Goal: Task Accomplishment & Management: Use online tool/utility

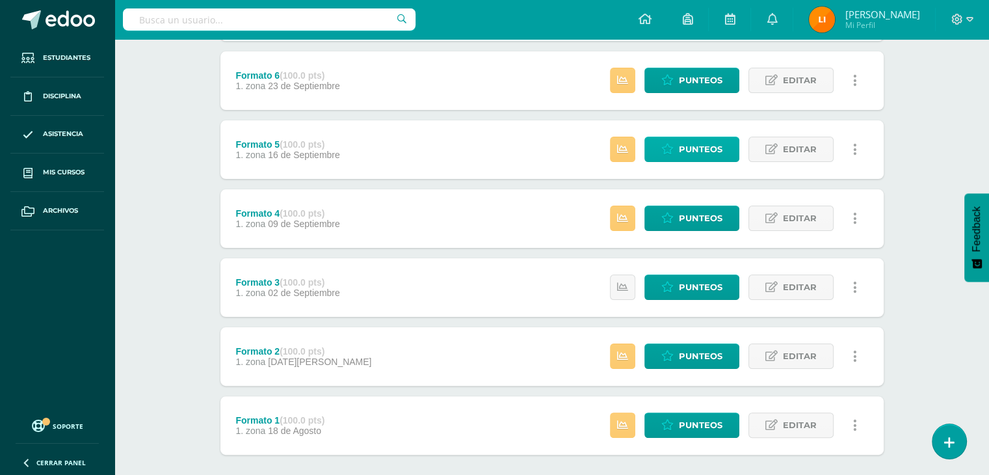
scroll to position [301, 0]
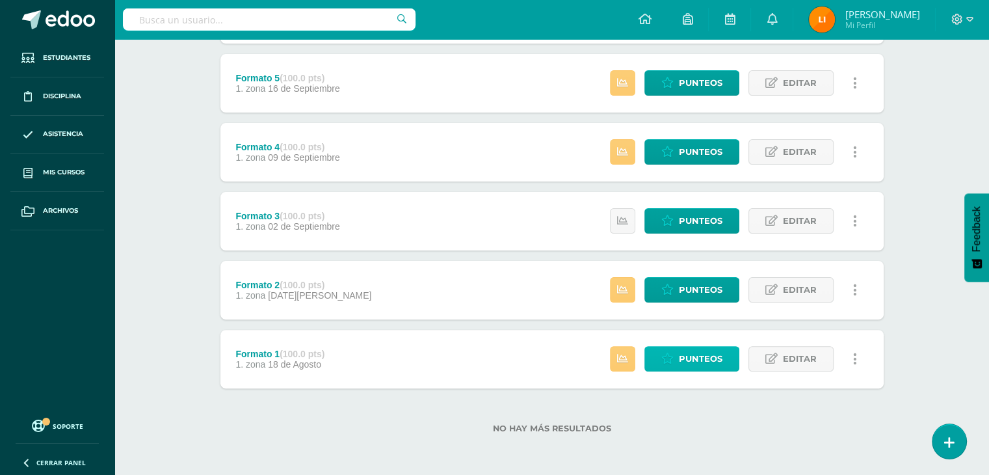
click at [690, 365] on span "Punteos" at bounding box center [701, 359] width 44 height 24
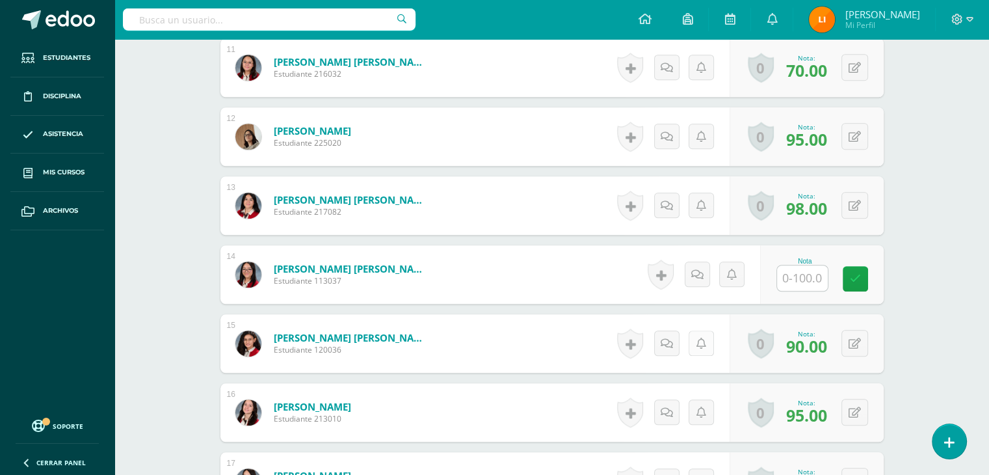
scroll to position [1106, 0]
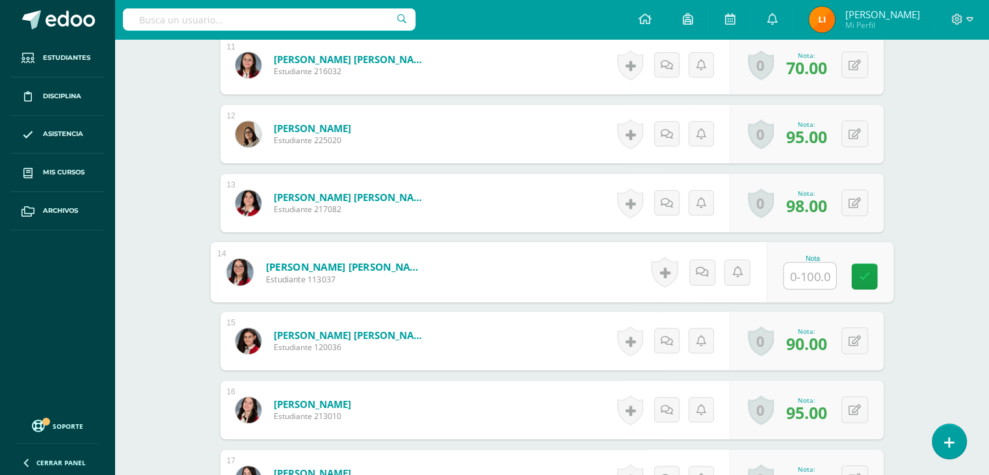
click at [799, 272] on input "text" at bounding box center [810, 276] width 52 height 26
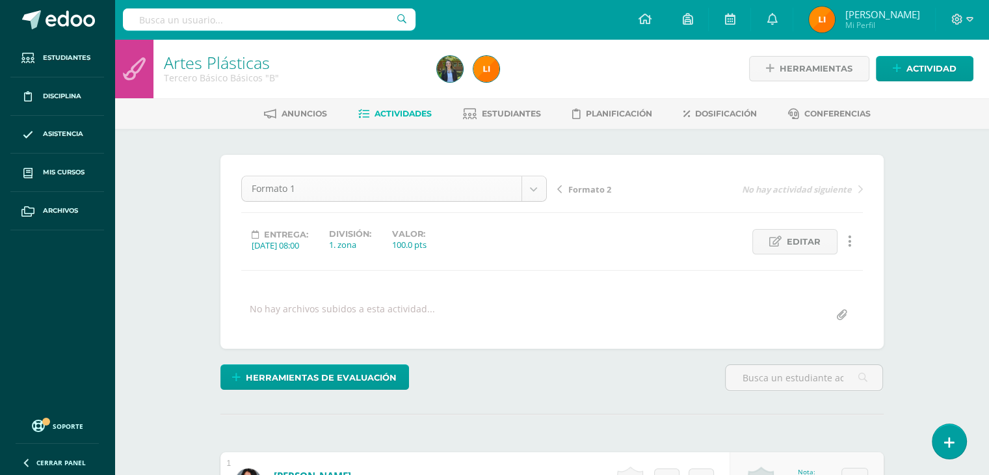
scroll to position [42, 0]
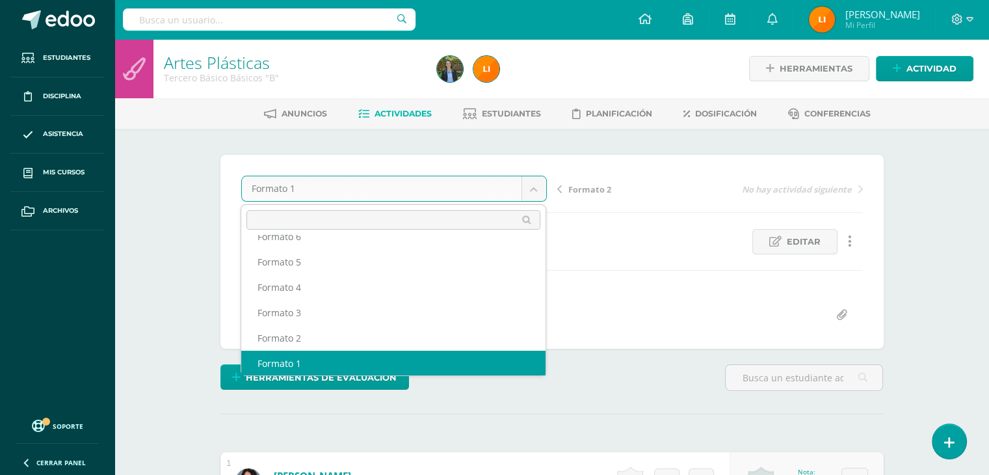
scroll to position [31, 0]
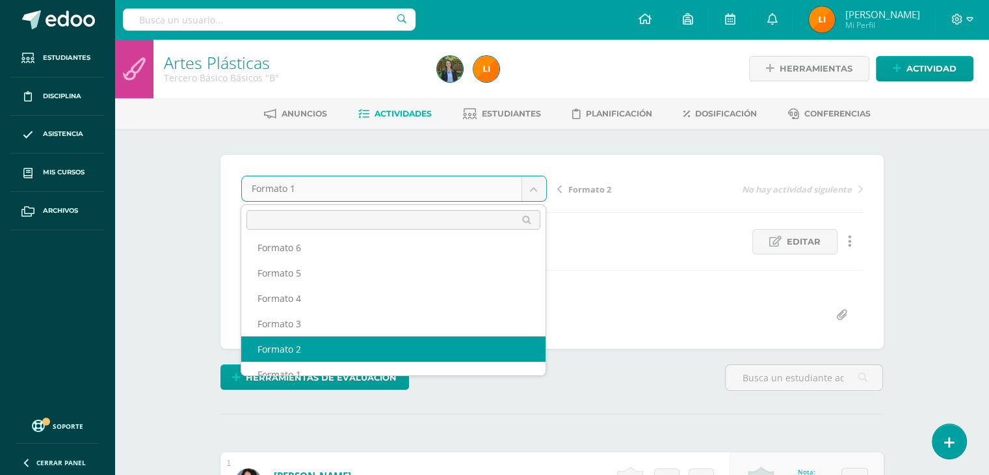
select select "/dashboard/teacher/grade-activity/211805/"
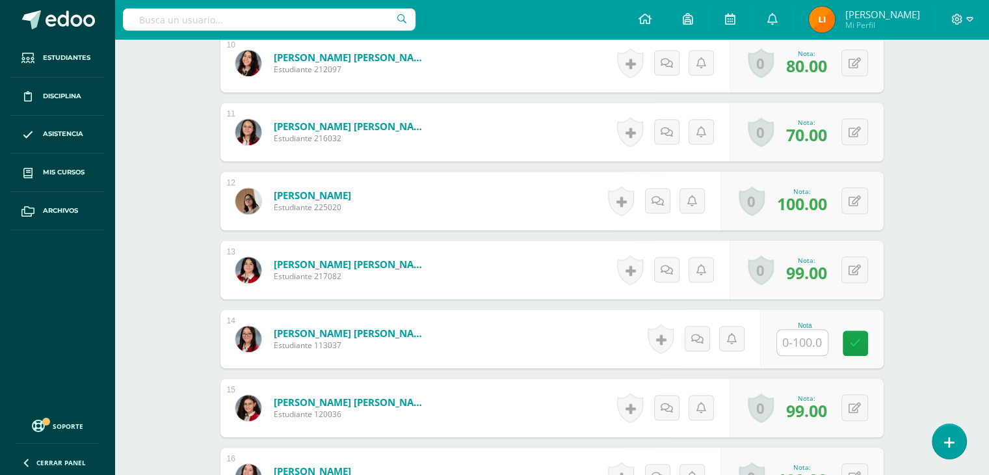
scroll to position [1040, 0]
click at [798, 342] on input "text" at bounding box center [810, 342] width 52 height 26
type input "100"
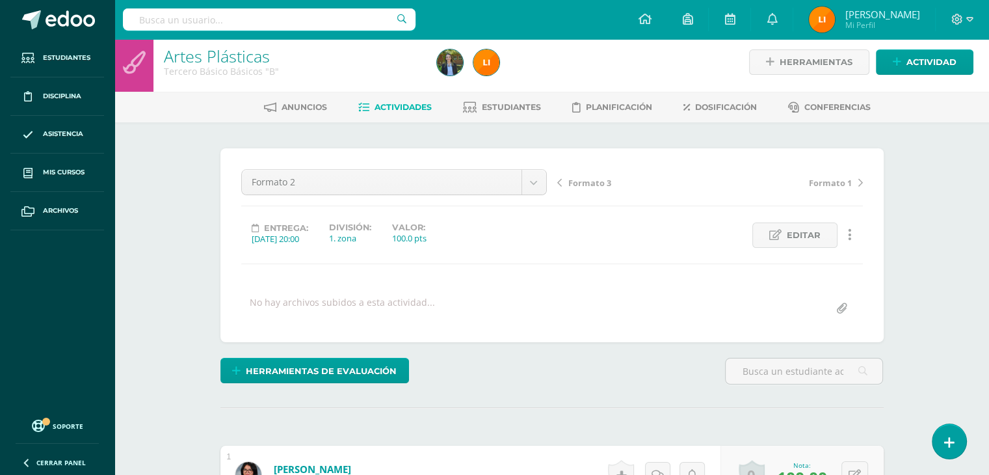
scroll to position [6, 0]
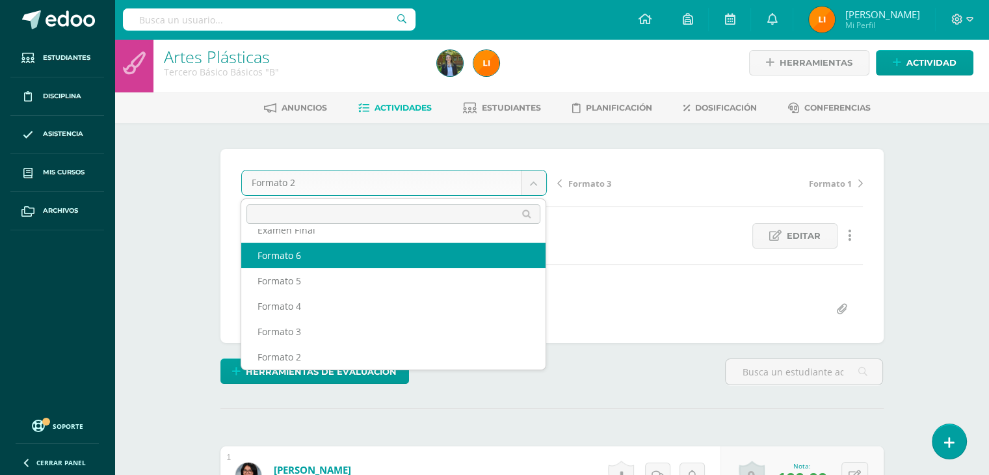
scroll to position [0, 0]
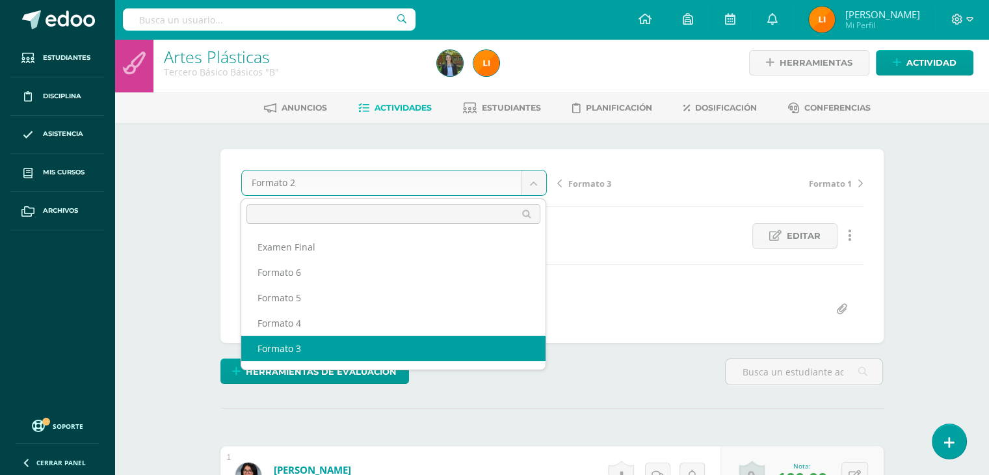
select select "/dashboard/teacher/grade-activity/211811/"
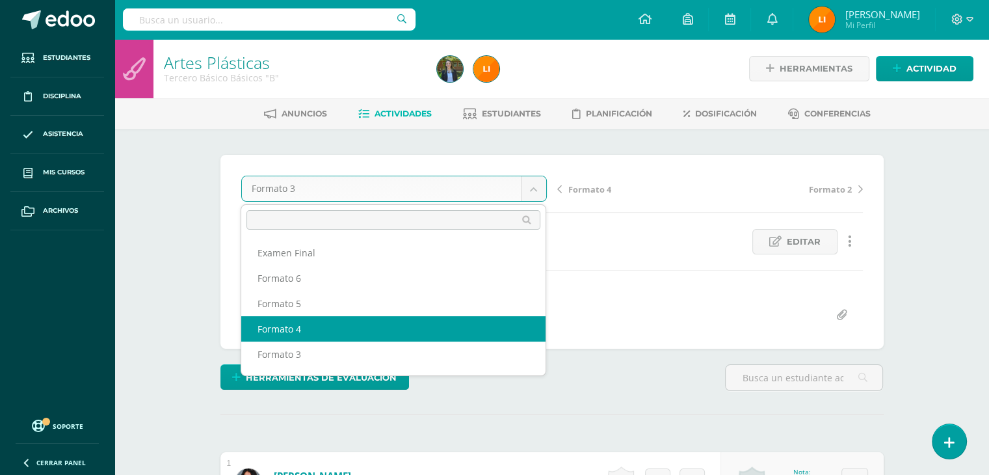
select select "/dashboard/teacher/grade-activity/211817/"
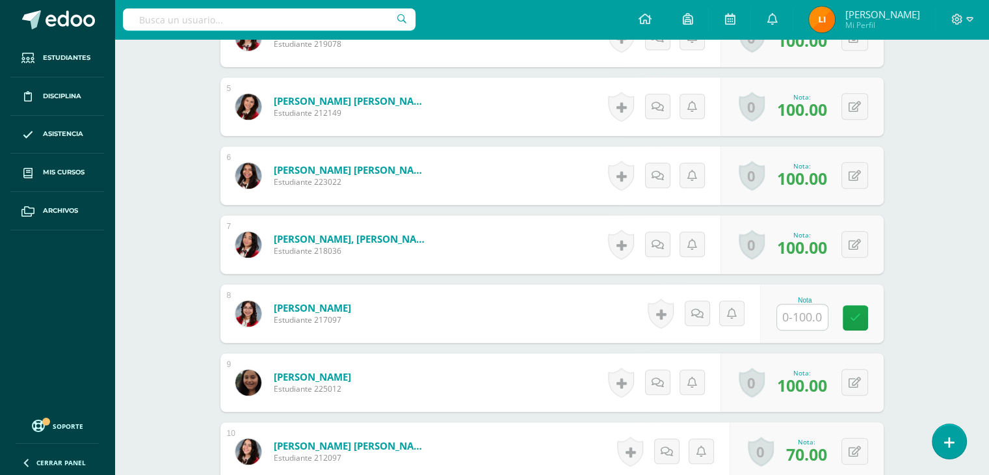
scroll to position [651, 0]
click at [807, 316] on input "text" at bounding box center [802, 316] width 51 height 25
type input "100"
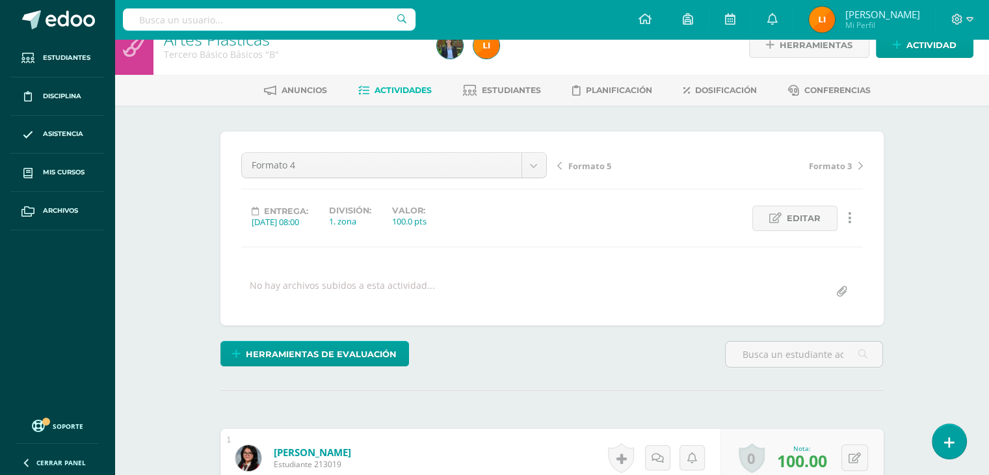
scroll to position [0, 0]
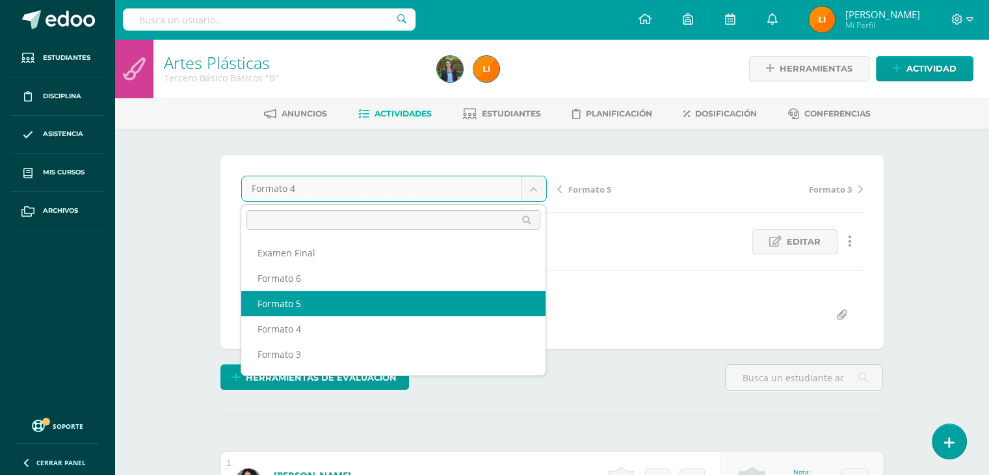
select select "/dashboard/teacher/grade-activity/211823/"
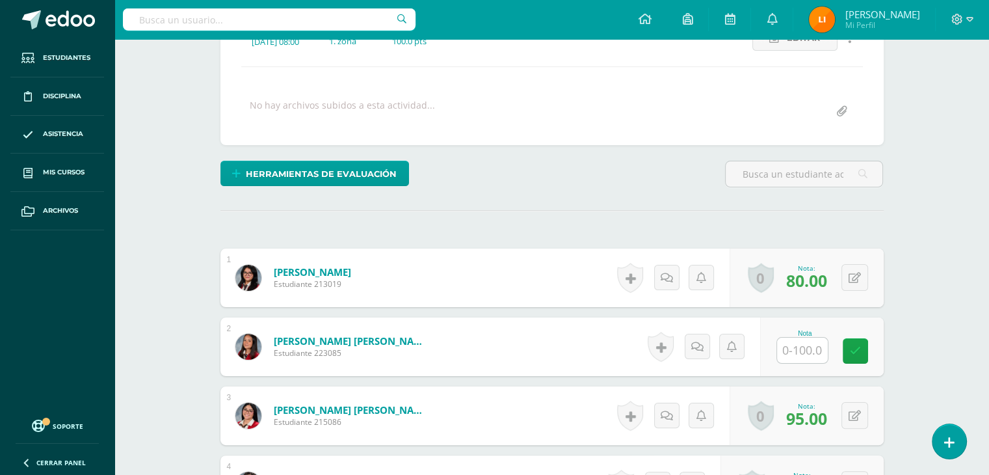
scroll to position [206, 0]
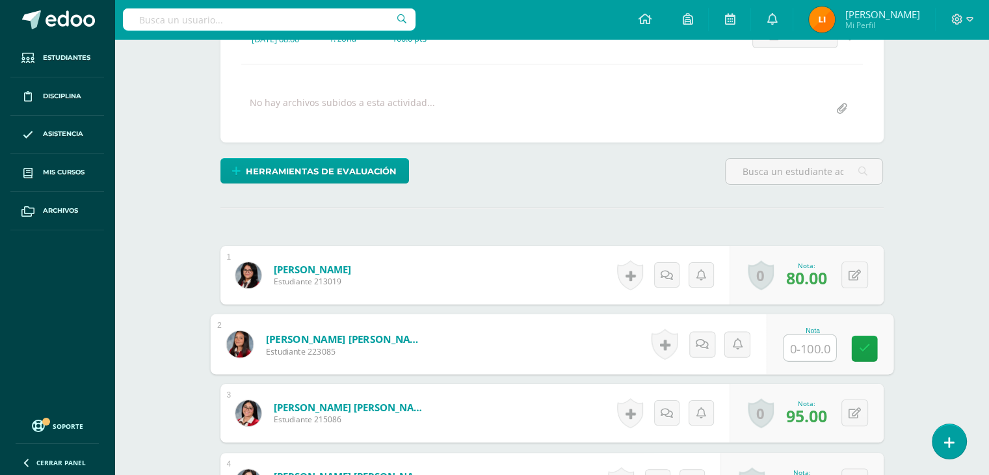
click at [813, 346] on input "text" at bounding box center [810, 348] width 52 height 26
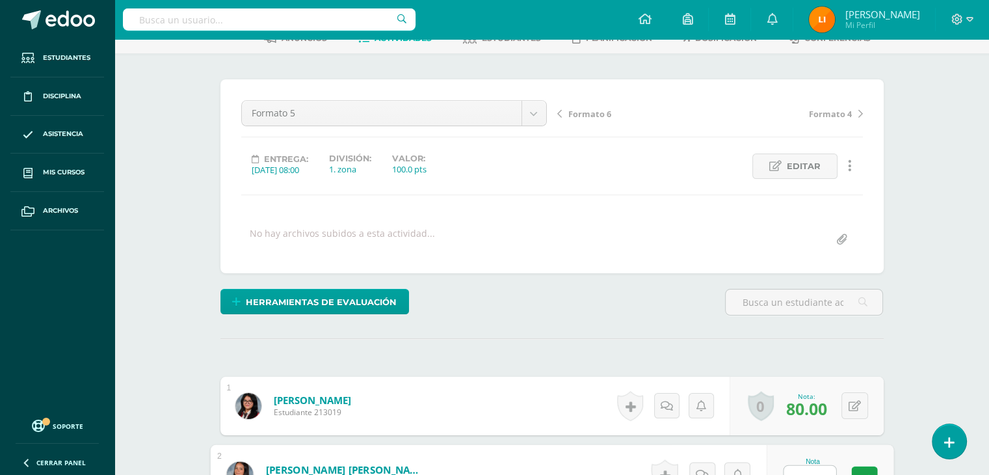
scroll to position [0, 0]
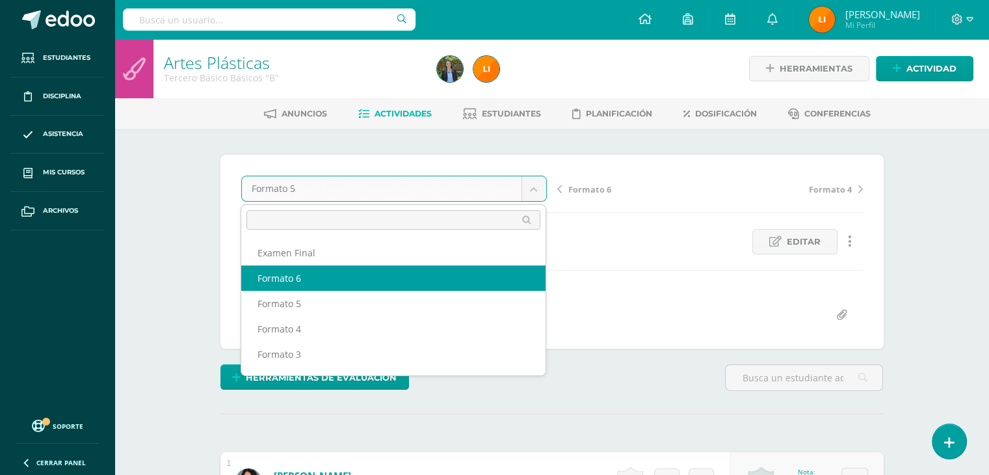
select select "/dashboard/teacher/grade-activity/211832/"
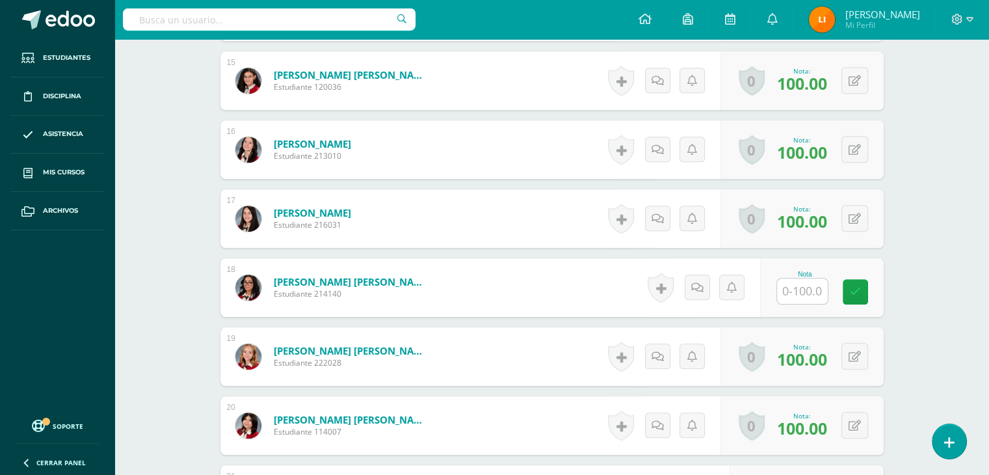
scroll to position [1367, 0]
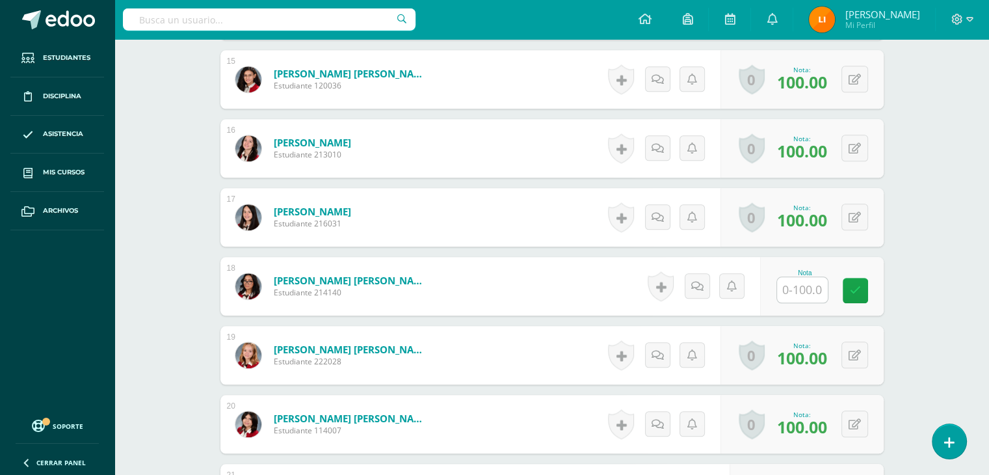
click at [807, 289] on input "text" at bounding box center [802, 289] width 51 height 25
type input "100"
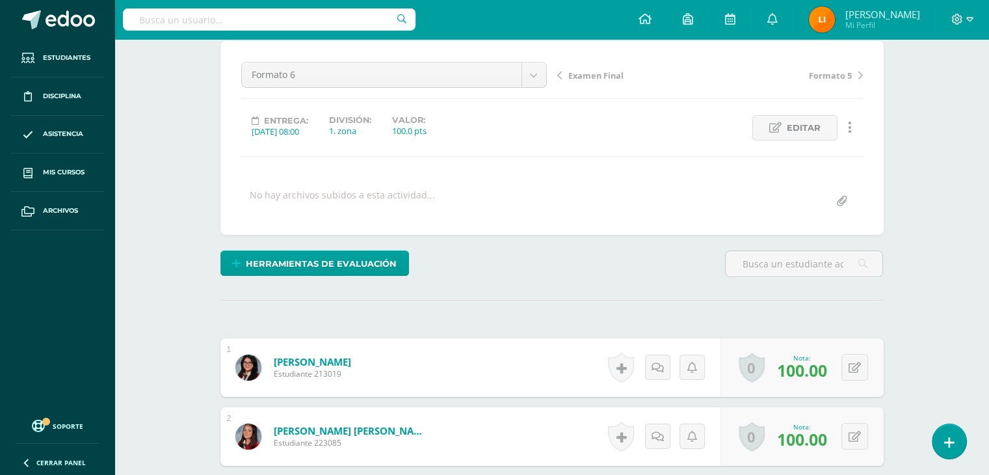
scroll to position [0, 0]
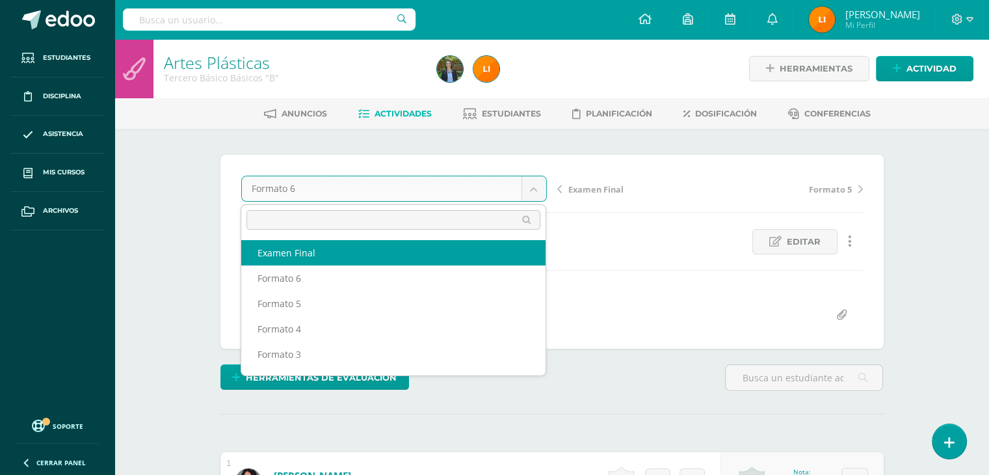
select select "/dashboard/teacher/grade-activity/212094/"
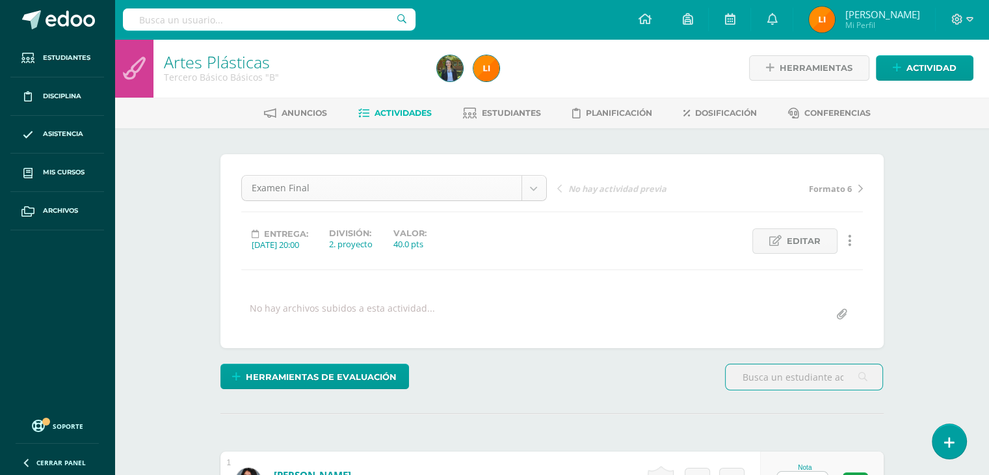
scroll to position [1, 0]
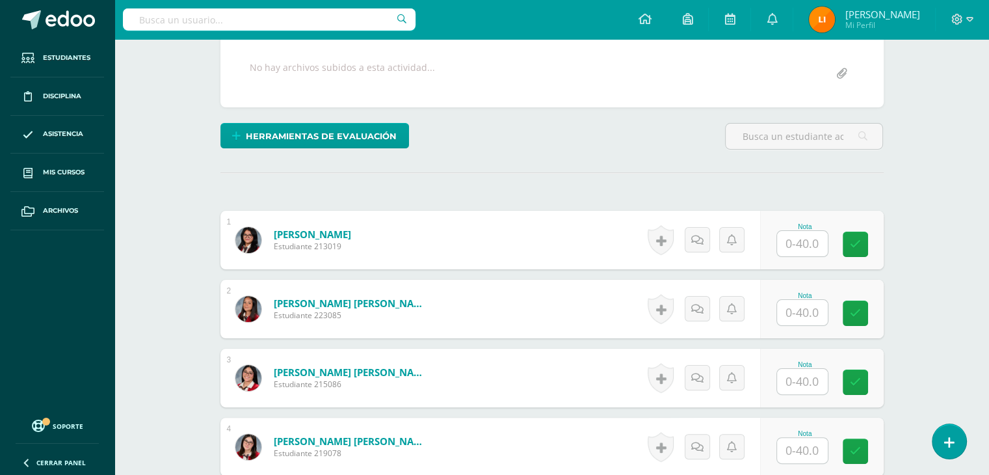
scroll to position [262, 0]
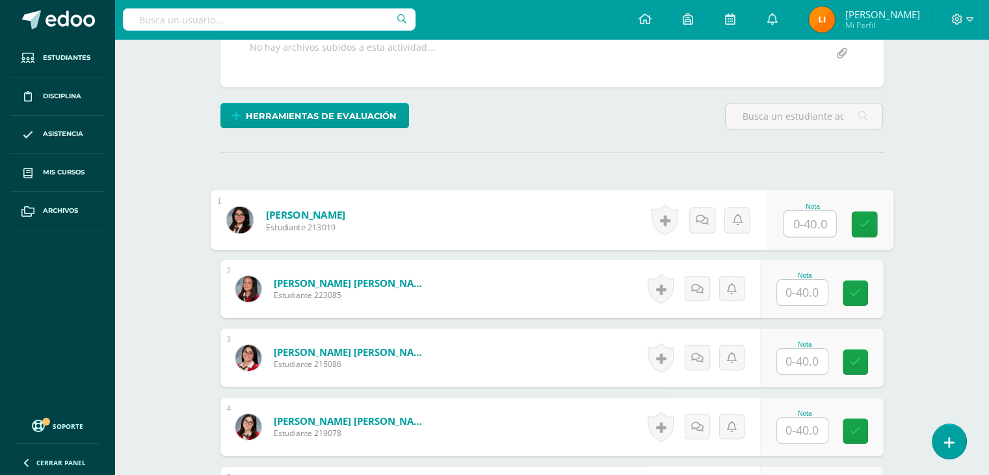
click at [820, 219] on input "text" at bounding box center [810, 224] width 52 height 26
type input "40"
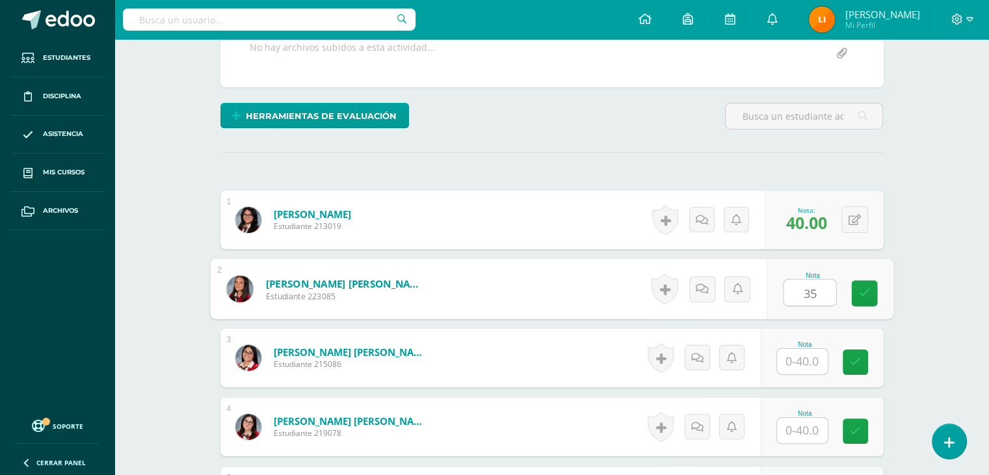
type input "35"
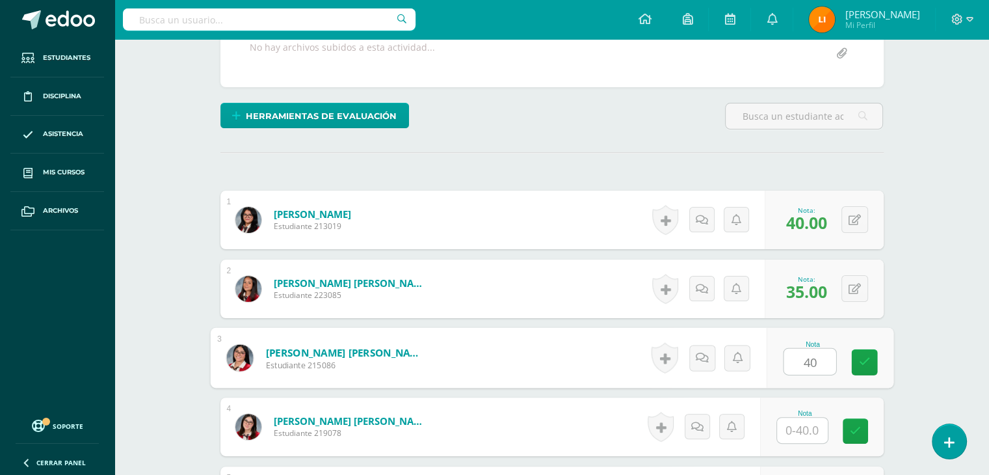
type input "40"
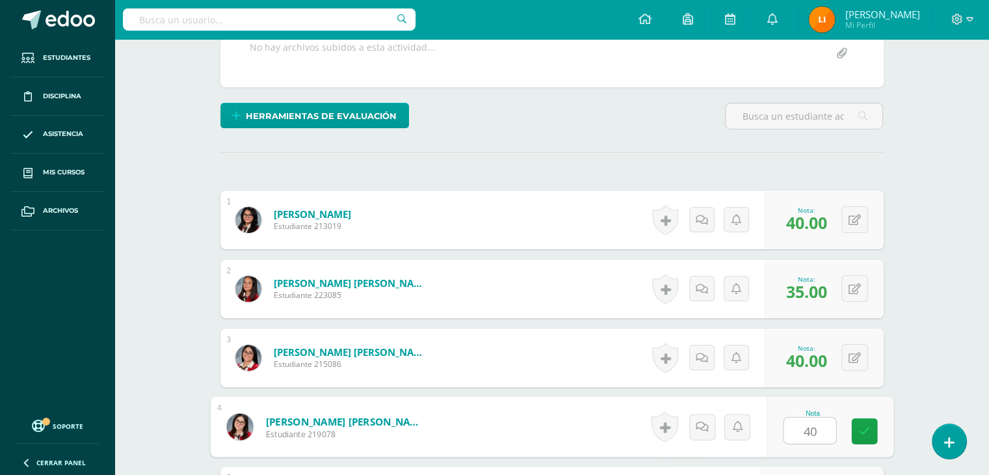
type input "40"
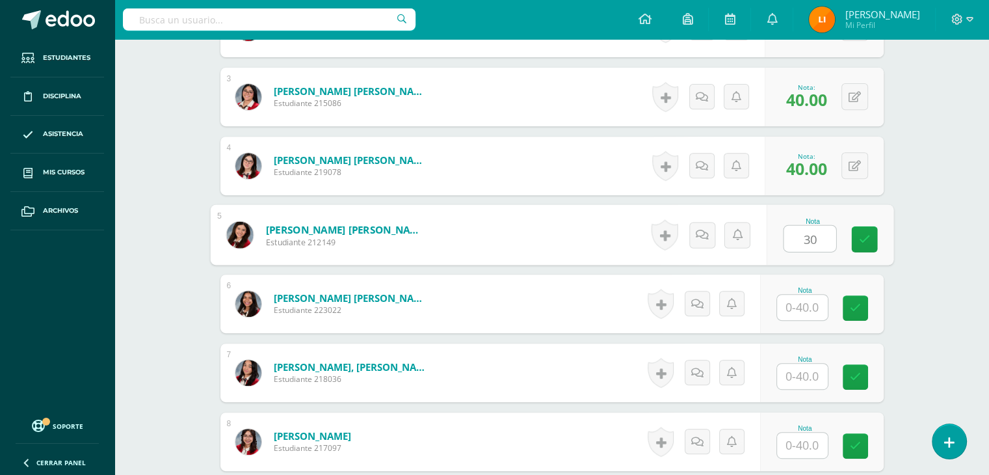
type input "30"
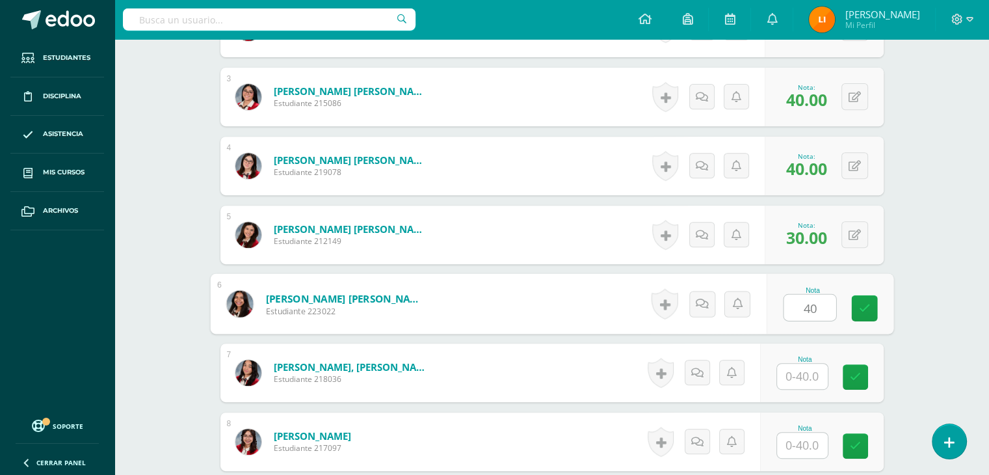
type input "40"
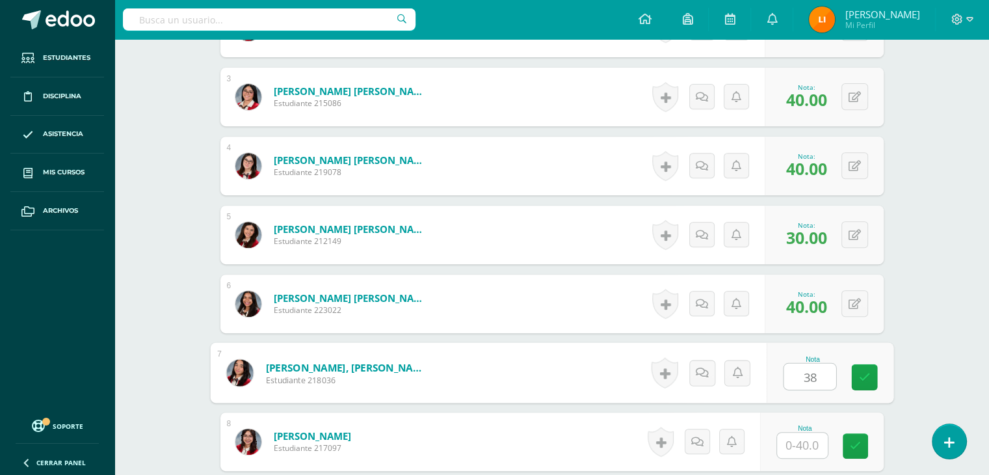
type input "38"
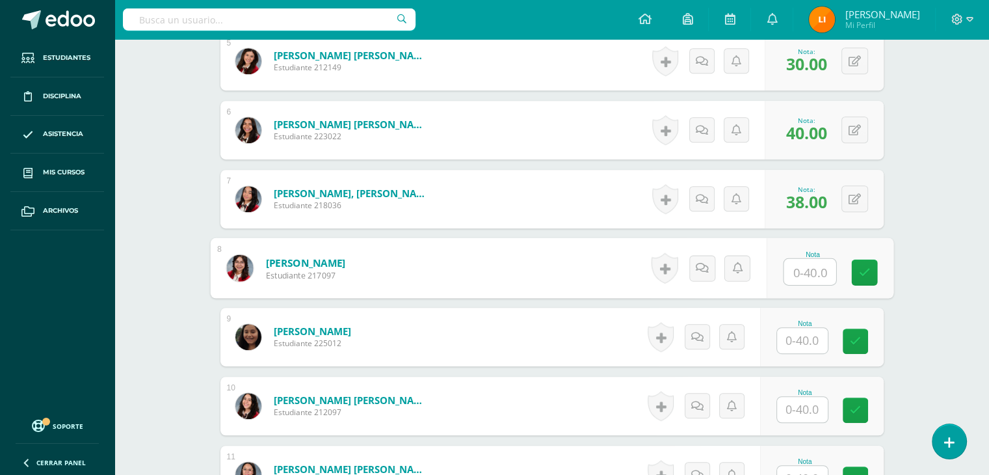
scroll to position [718, 0]
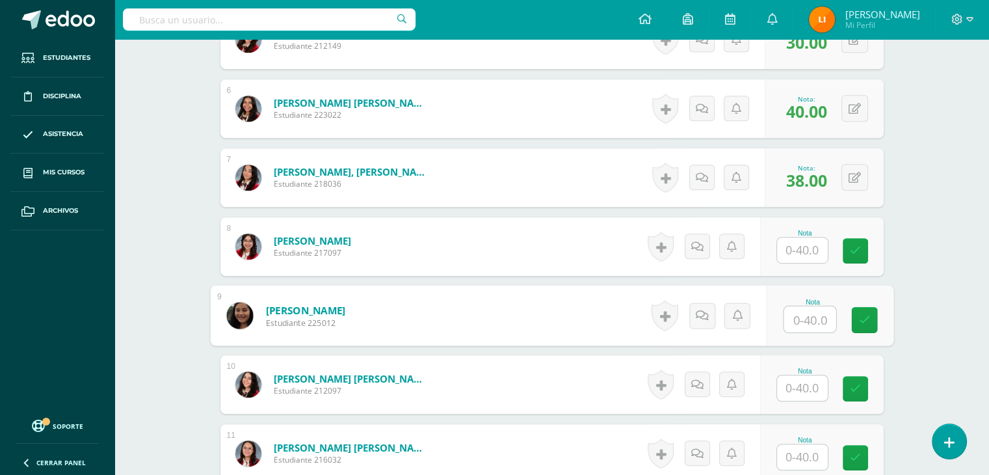
click at [801, 321] on input "text" at bounding box center [810, 319] width 52 height 26
type input "35"
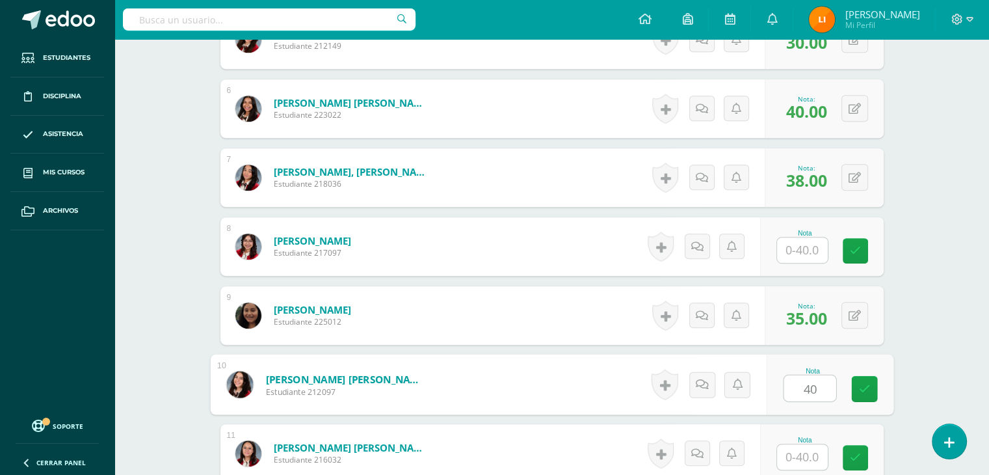
type input "40"
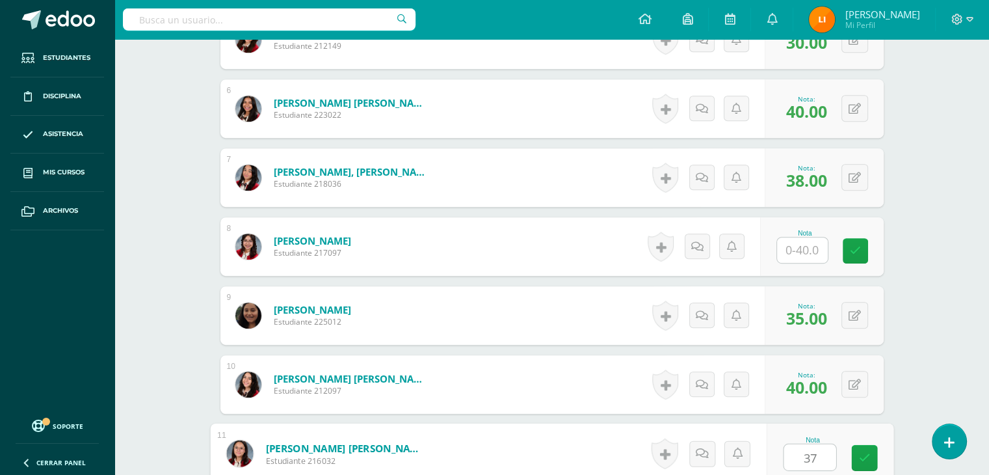
type input "37"
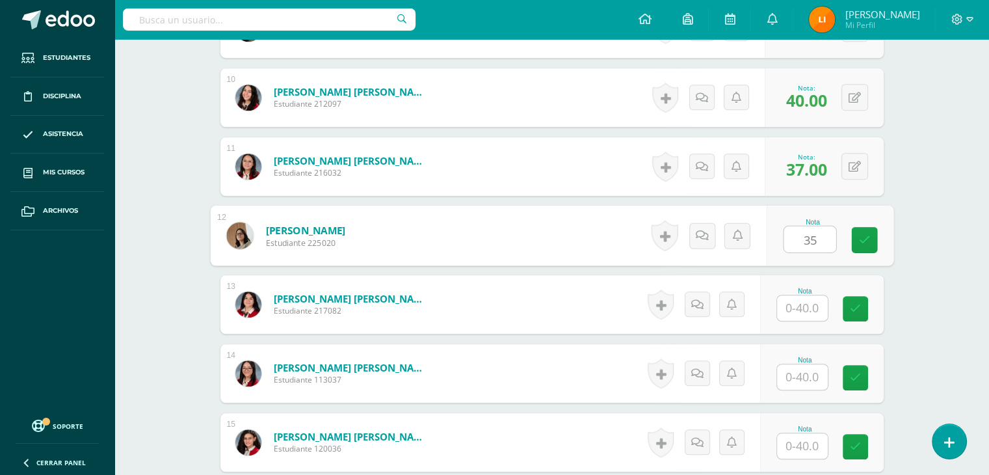
type input "35"
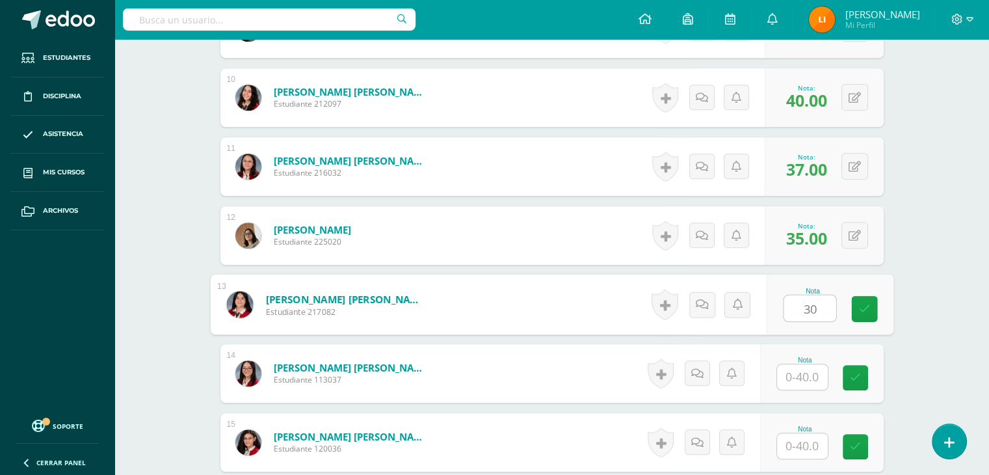
type input "30"
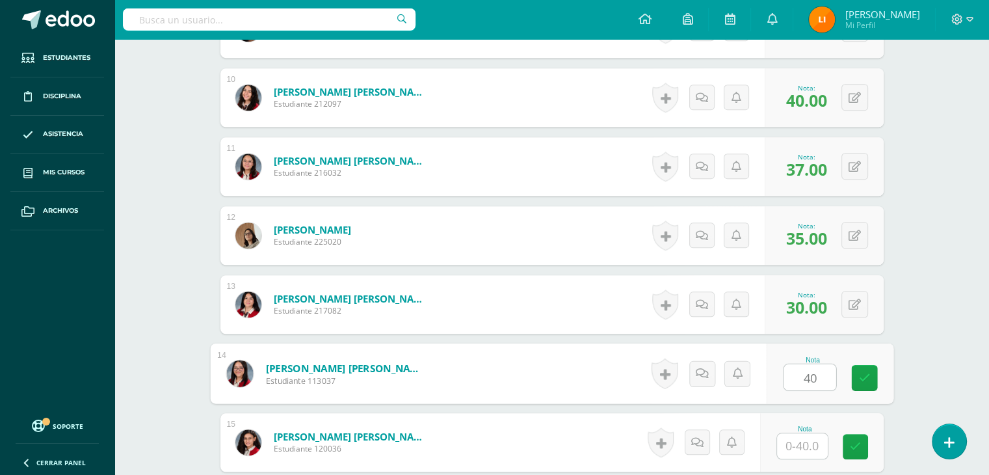
type input "40"
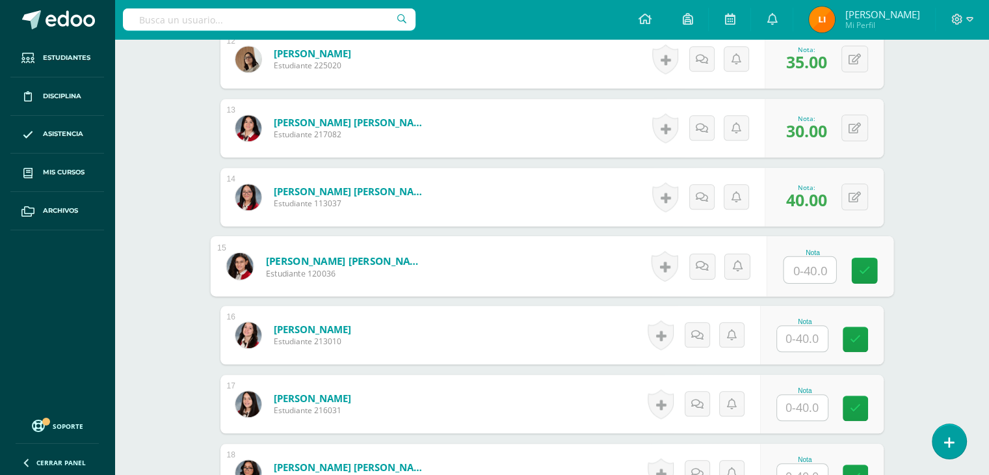
scroll to position [1200, 0]
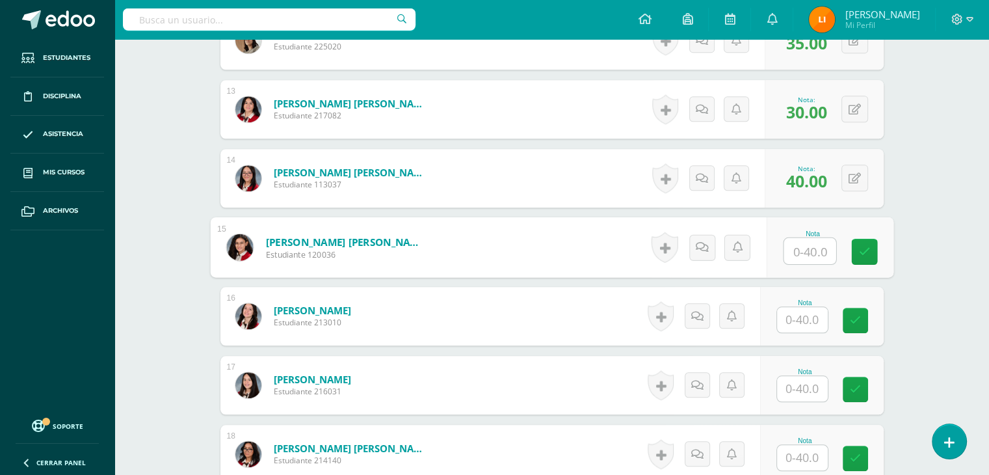
click at [805, 313] on input "text" at bounding box center [802, 319] width 51 height 25
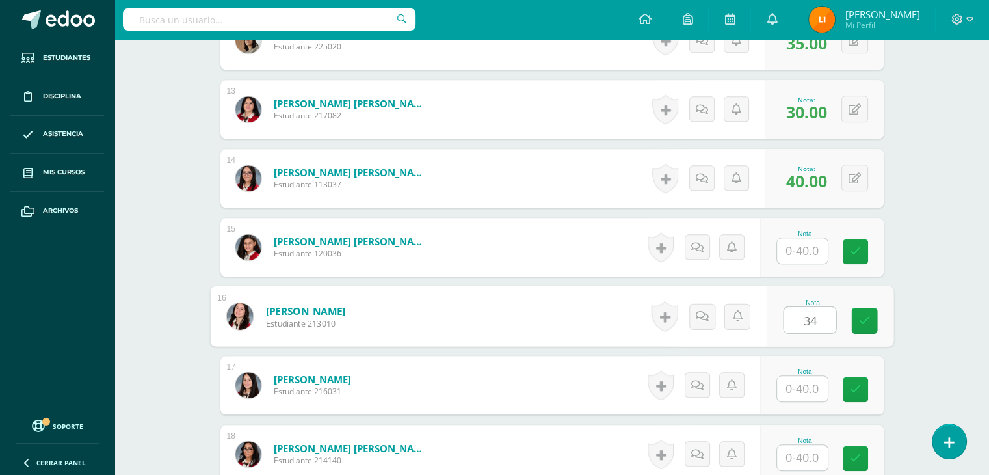
type input "34"
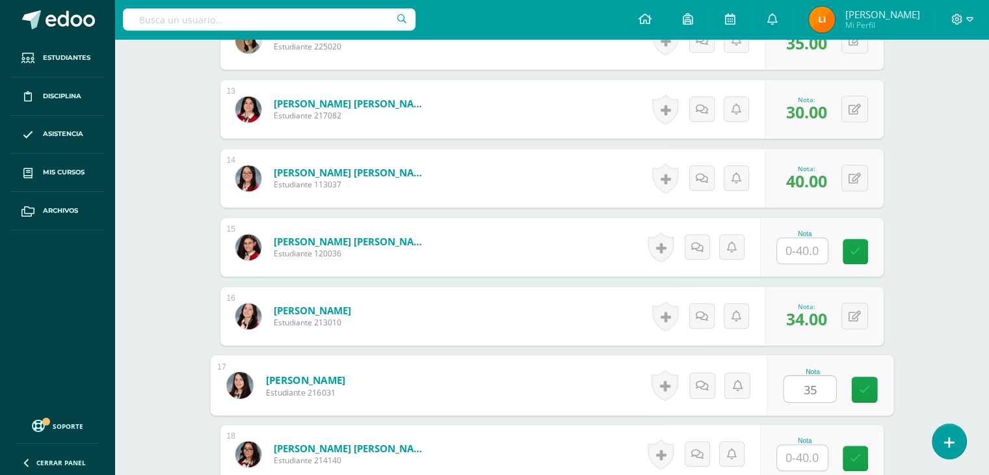
type input "35"
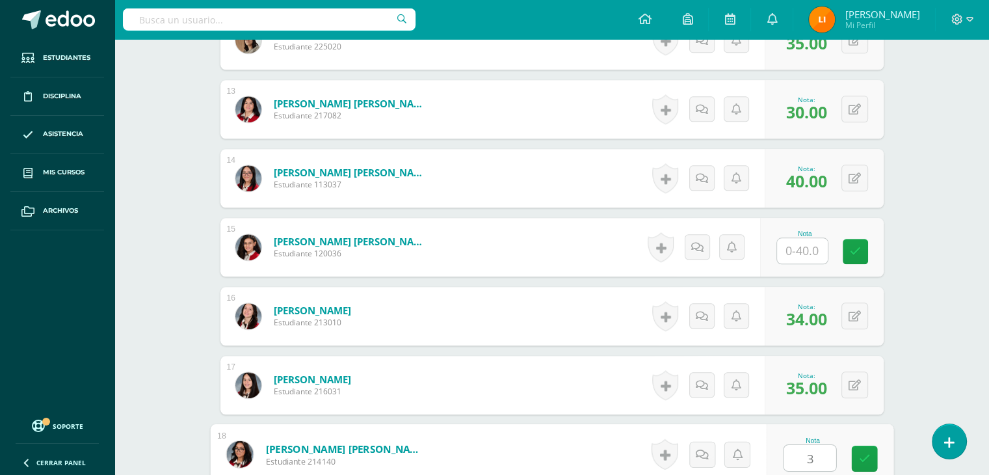
type input "30"
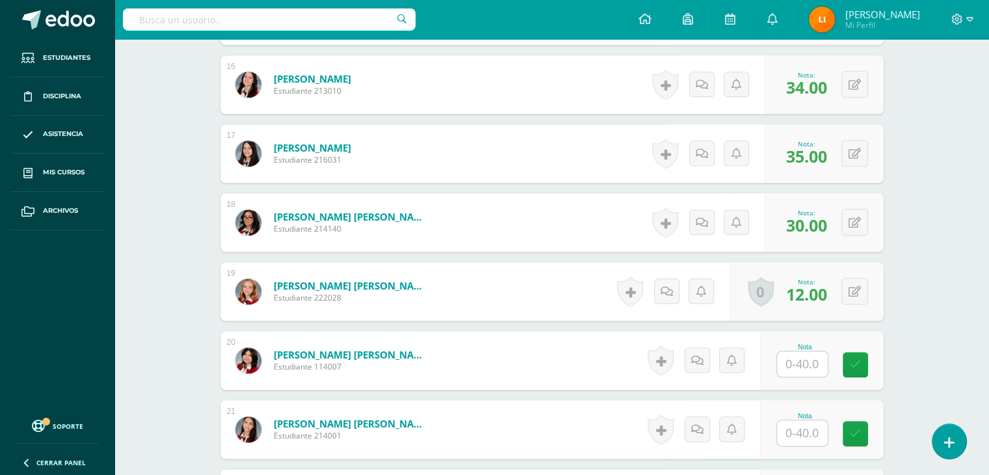
scroll to position [1460, 0]
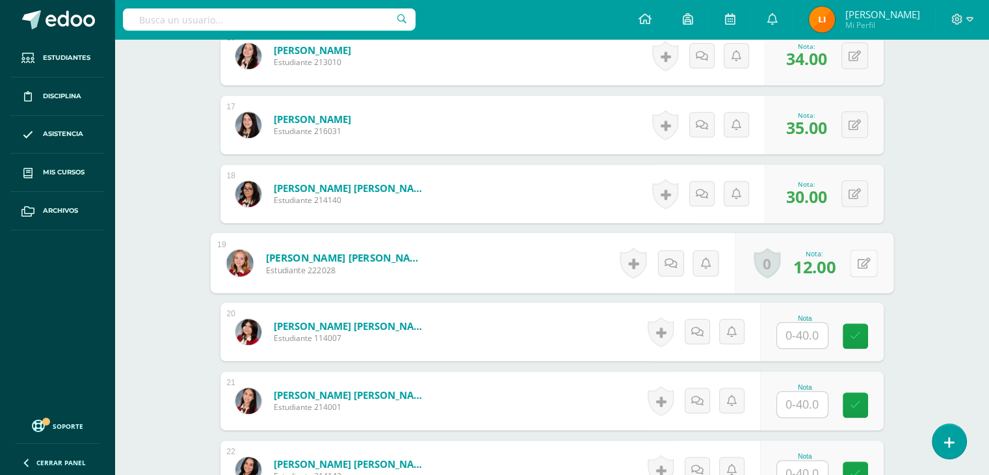
click at [853, 263] on button at bounding box center [863, 262] width 27 height 27
click at [794, 258] on input "12.00" at bounding box center [775, 267] width 52 height 26
type input "1"
type input "30"
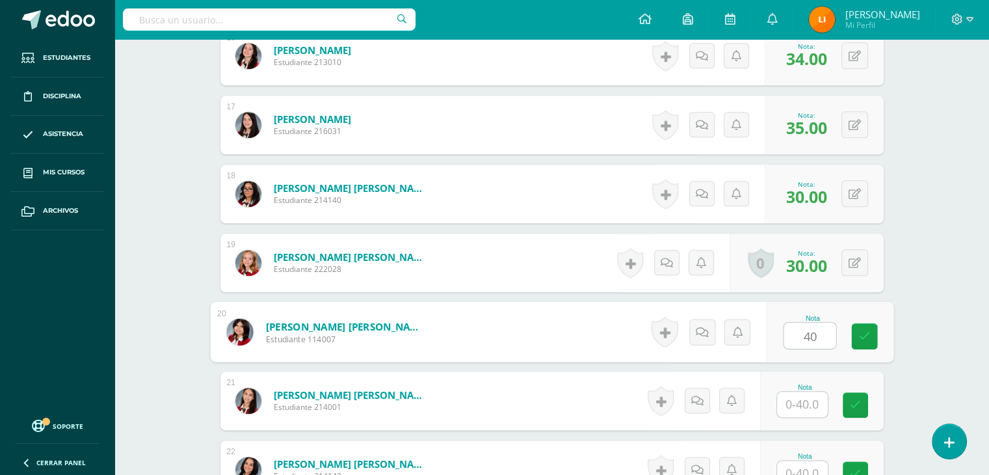
type input "40"
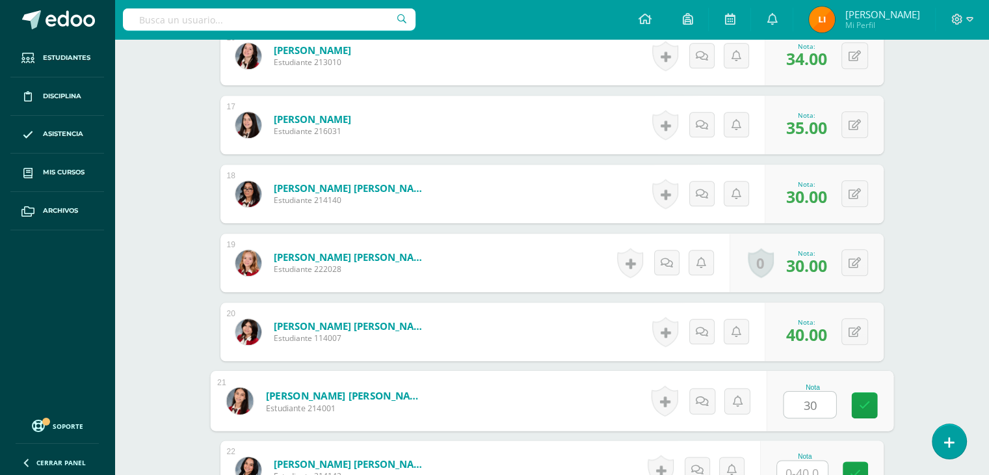
type input "30"
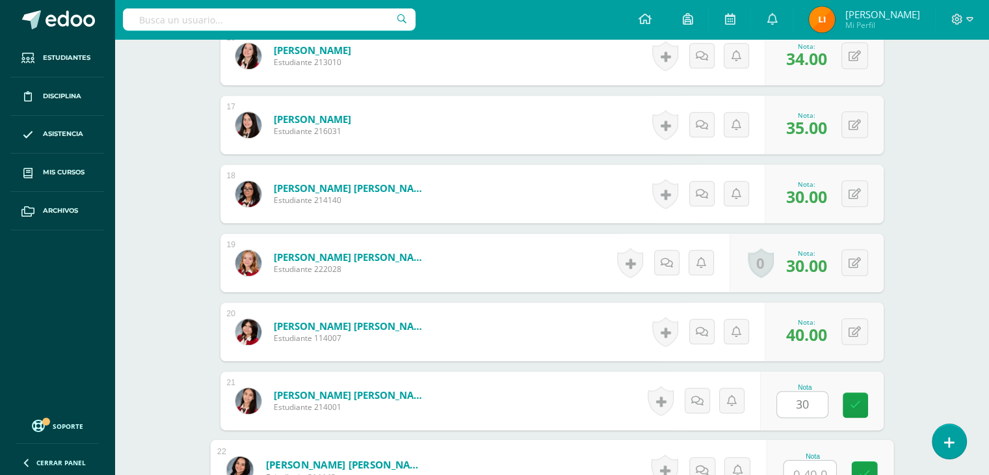
scroll to position [1470, 0]
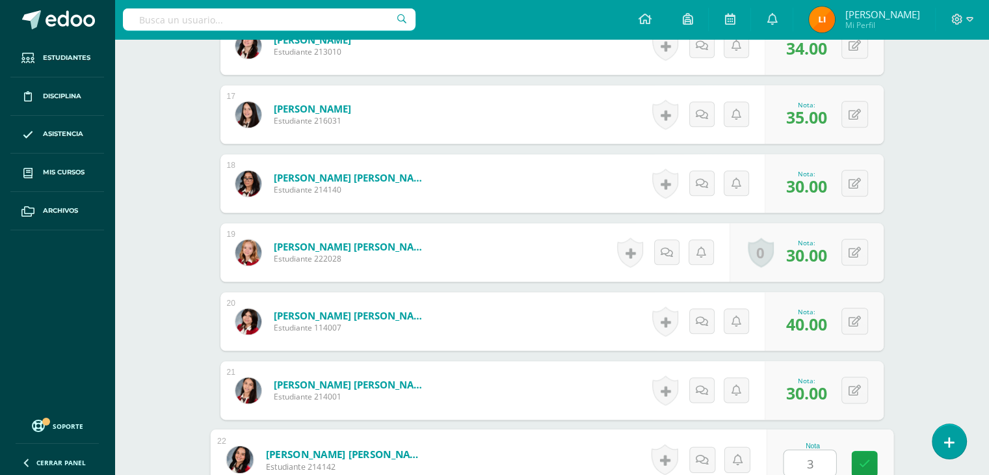
type input "30"
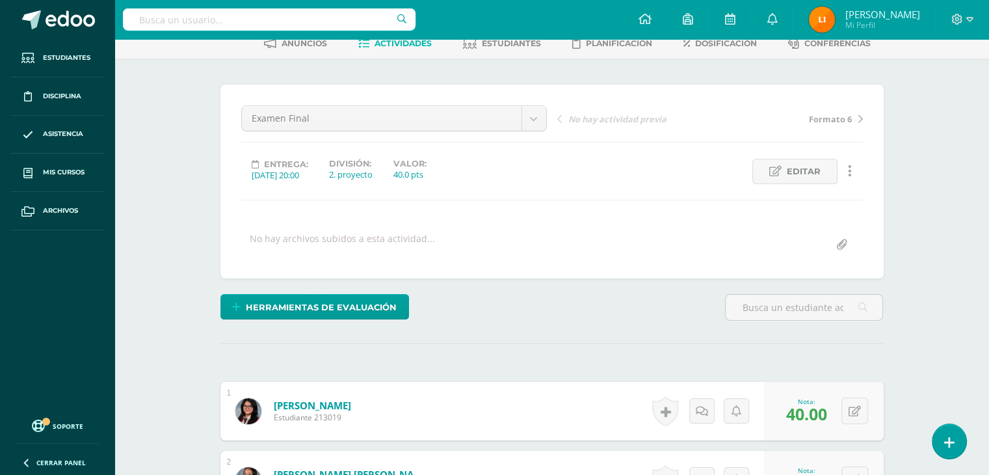
scroll to position [0, 0]
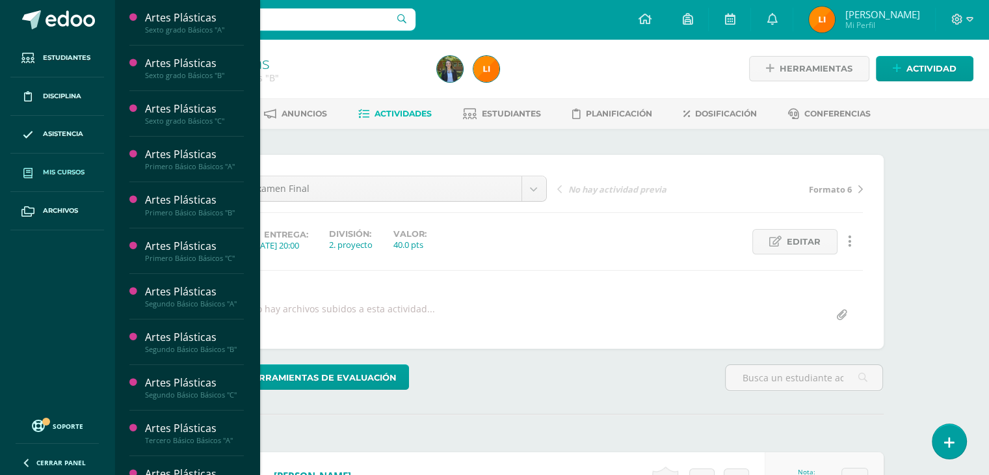
click at [62, 168] on span "Mis cursos" at bounding box center [64, 172] width 42 height 10
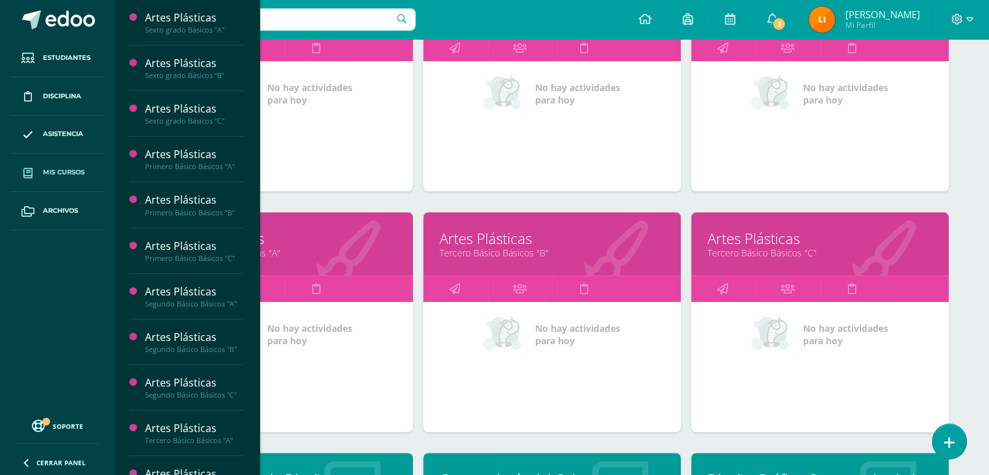
scroll to position [830, 0]
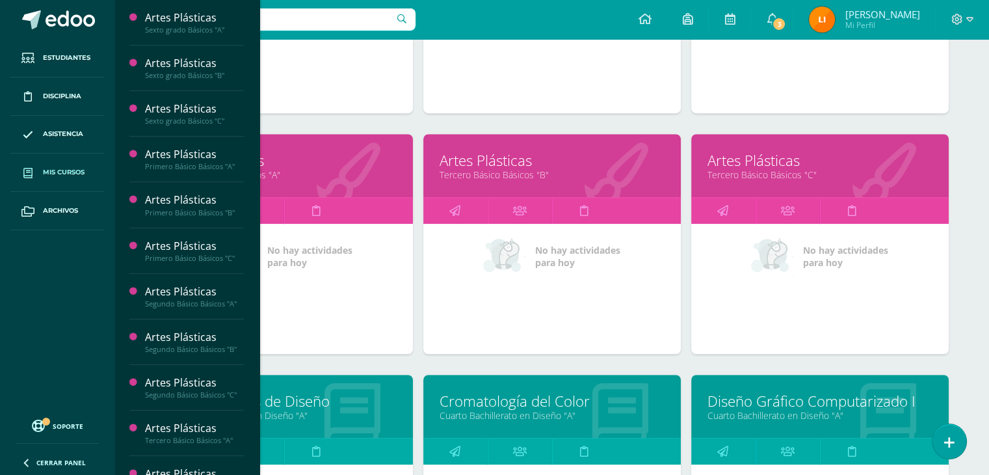
click at [798, 179] on div "Artes Plásticas Tercero Básico Básicos "C"" at bounding box center [821, 165] width 258 height 63
click at [827, 155] on link "Artes Plásticas" at bounding box center [820, 160] width 225 height 20
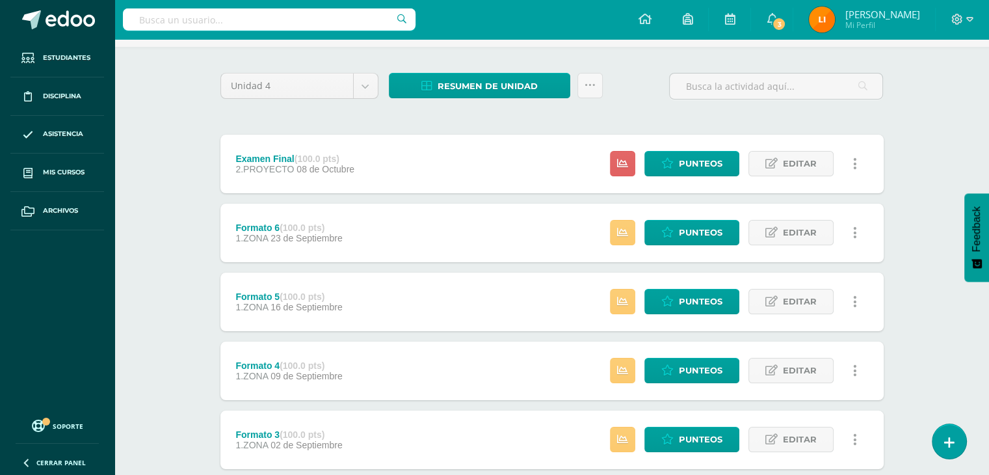
scroll to position [301, 0]
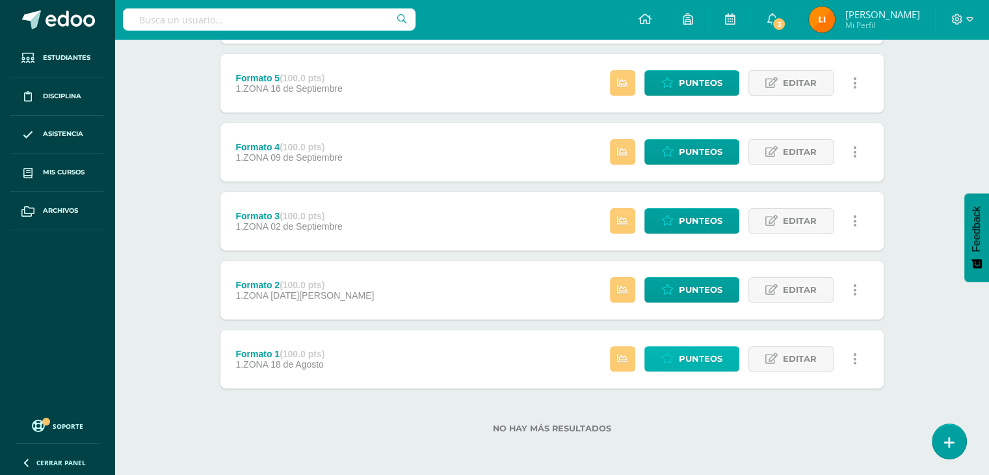
click at [700, 358] on span "Punteos" at bounding box center [701, 359] width 44 height 24
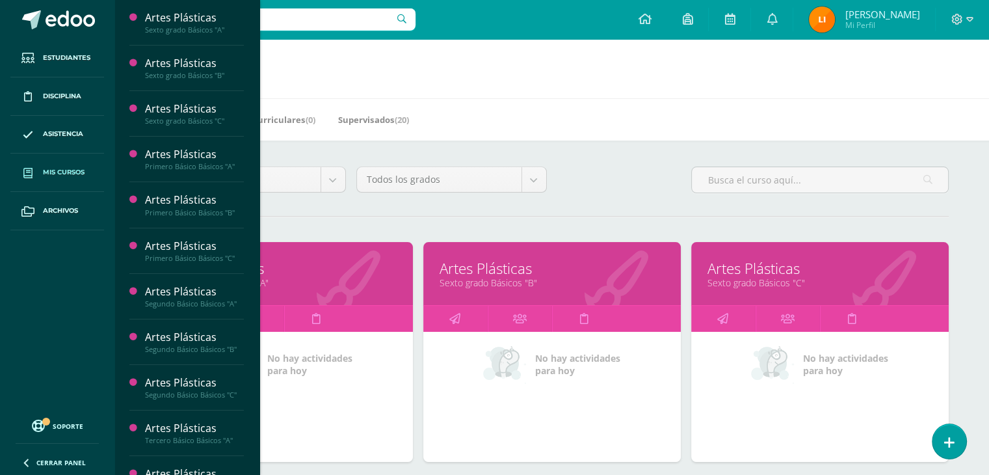
click at [53, 168] on span "Mis cursos" at bounding box center [64, 172] width 42 height 10
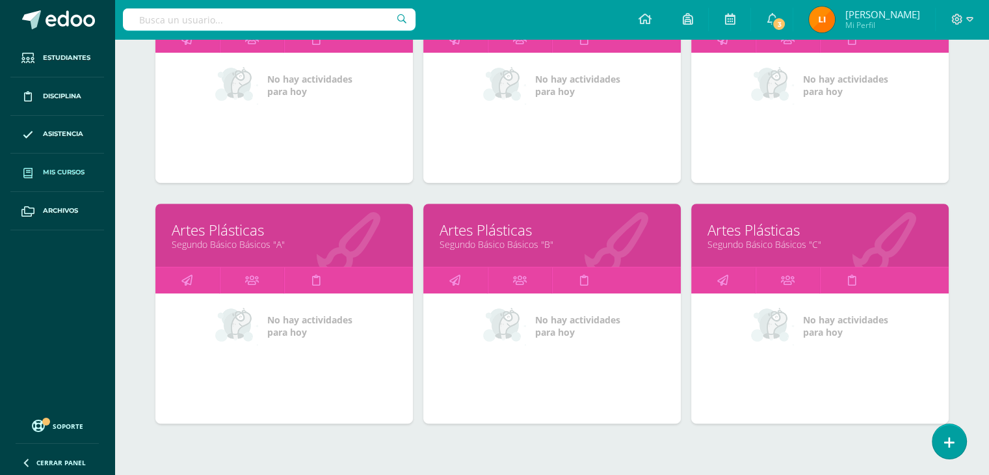
scroll to position [520, 0]
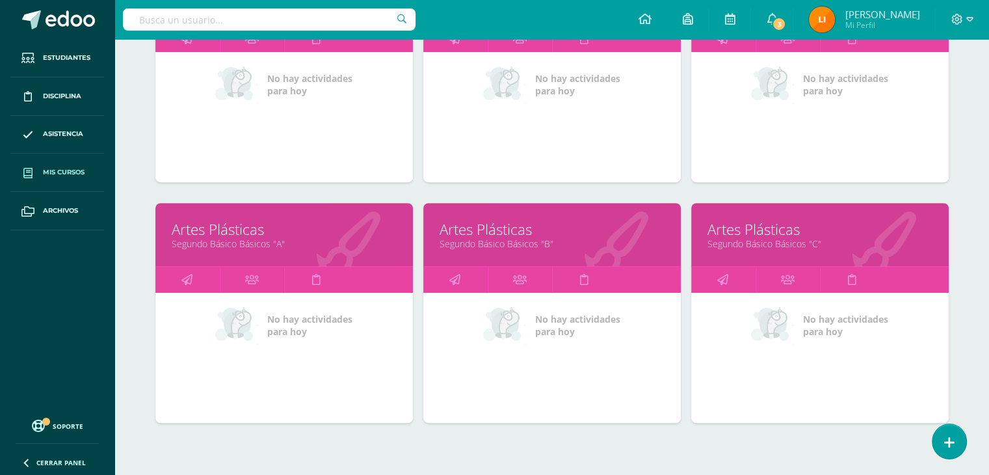
click at [557, 234] on link "Artes Plásticas" at bounding box center [552, 229] width 225 height 20
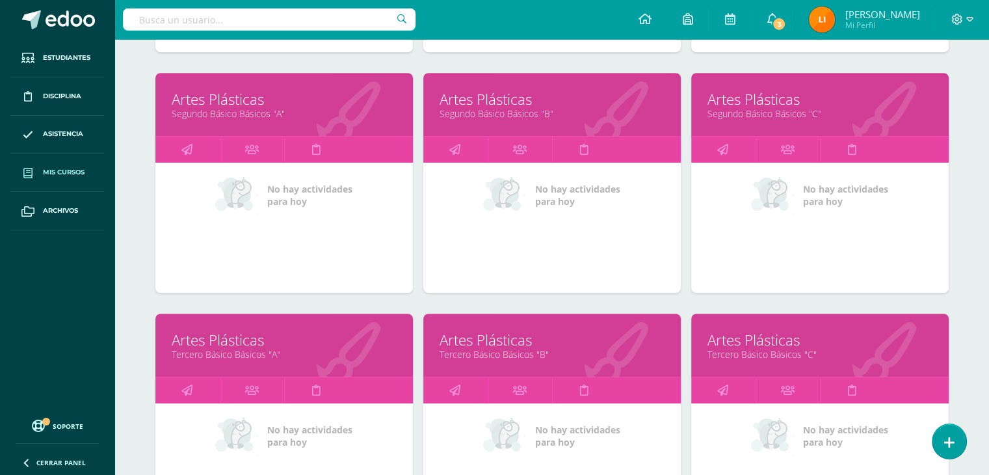
scroll to position [781, 0]
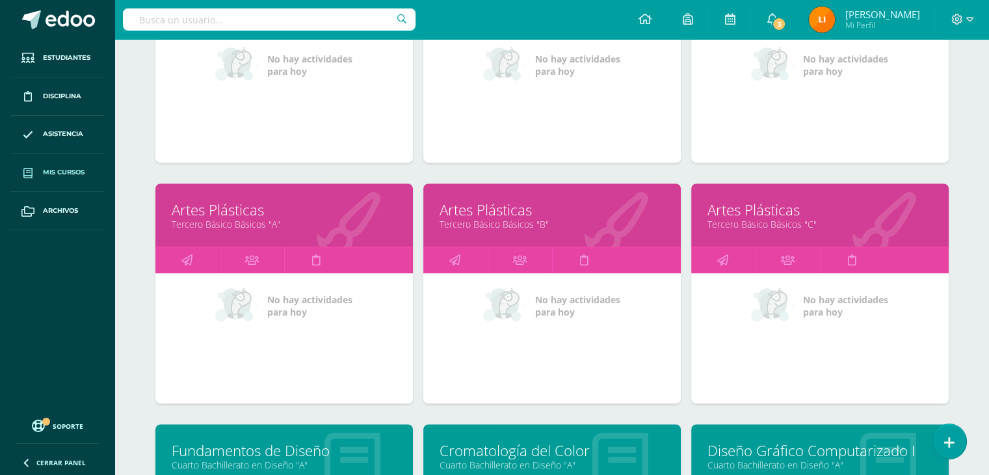
click at [557, 234] on div at bounding box center [616, 215] width 129 height 87
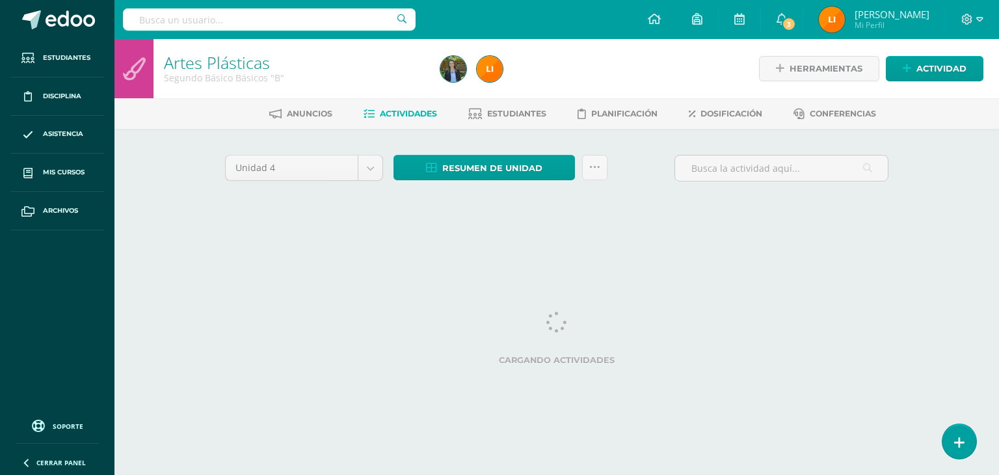
click at [557, 234] on div "Unidad 4 Unidad 1 Unidad 2 Unidad 3 Unidad 4 Resumen de unidad Descargar como H…" at bounding box center [557, 186] width 716 height 114
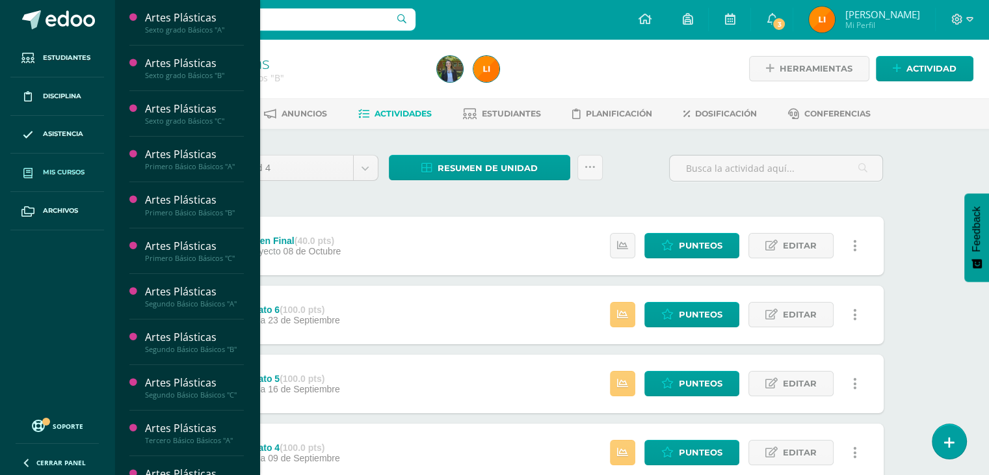
click at [70, 179] on link "Mis cursos" at bounding box center [57, 173] width 94 height 38
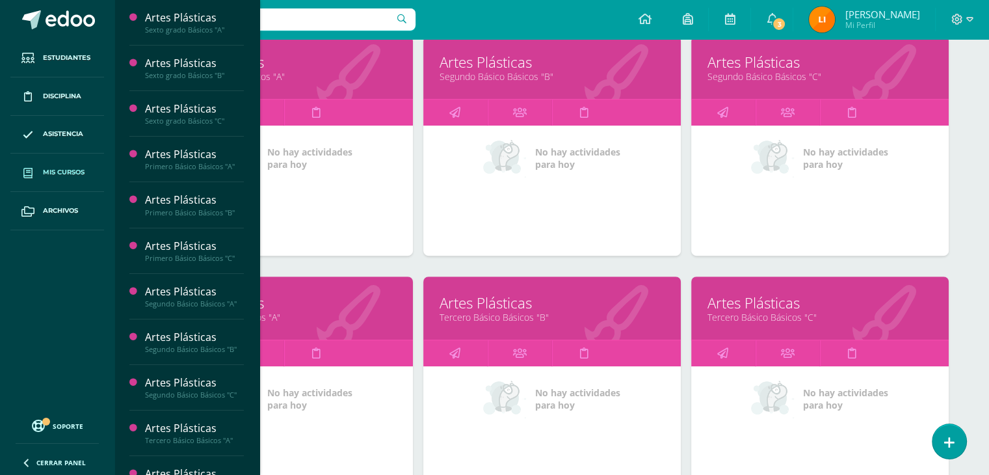
scroll to position [716, 0]
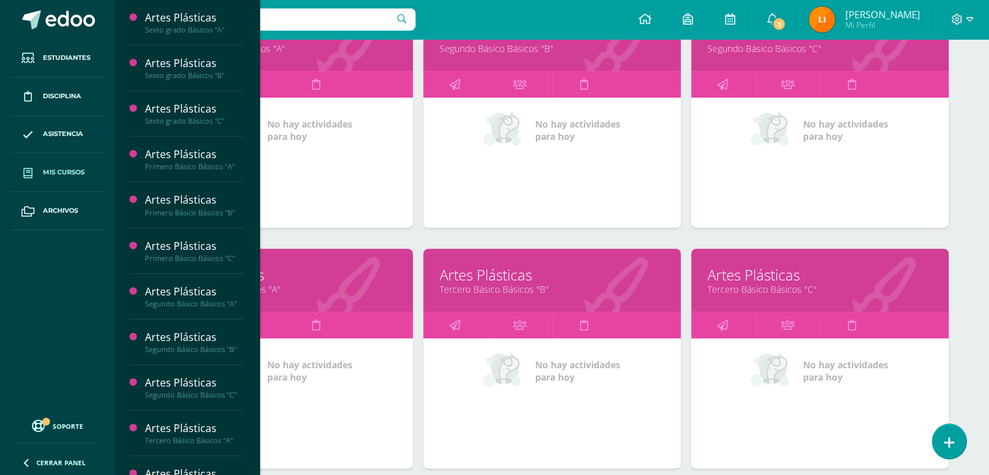
click at [559, 267] on link "Artes Plásticas" at bounding box center [552, 275] width 225 height 20
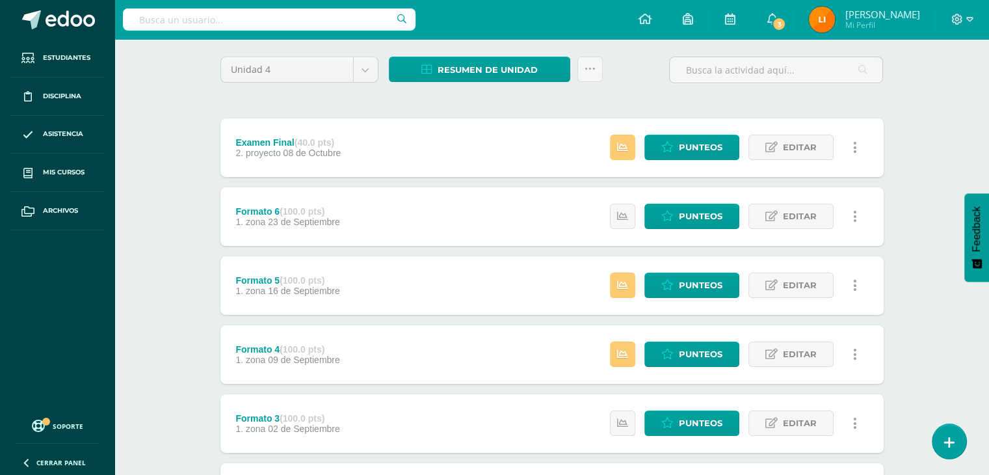
scroll to position [65, 0]
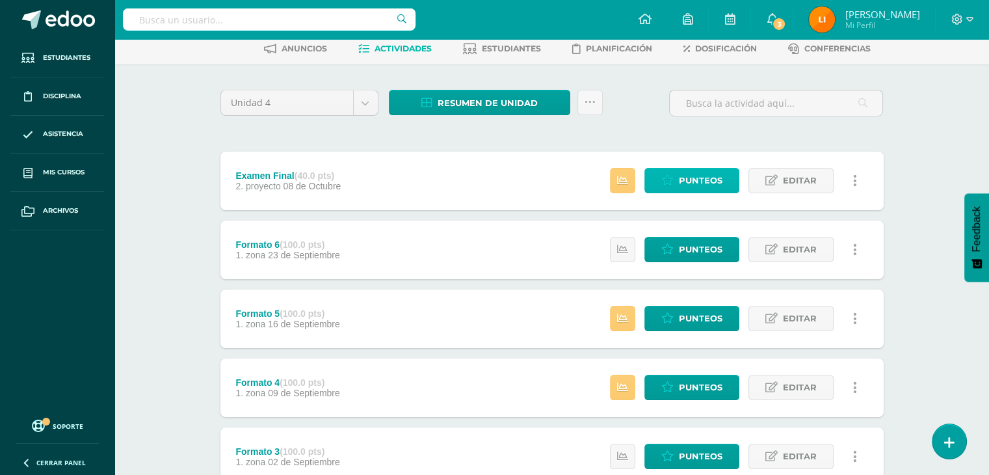
click at [714, 181] on span "Punteos" at bounding box center [701, 180] width 44 height 24
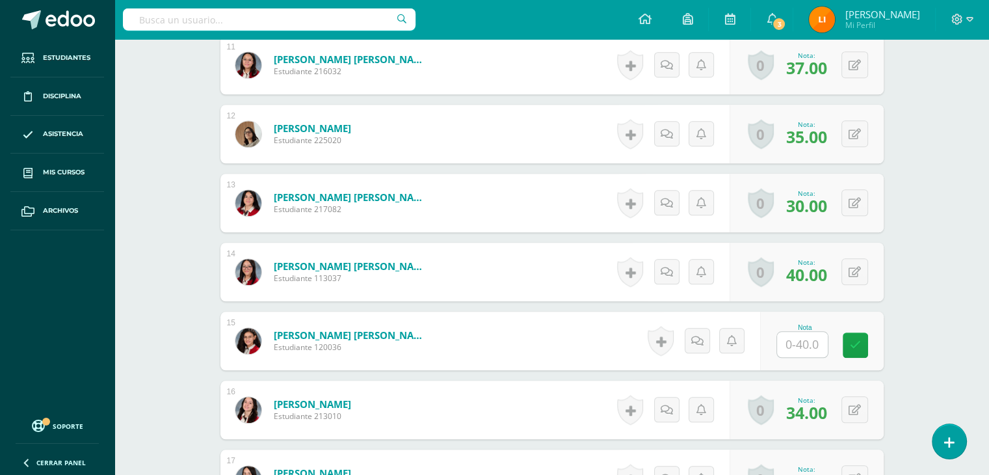
scroll to position [1172, 0]
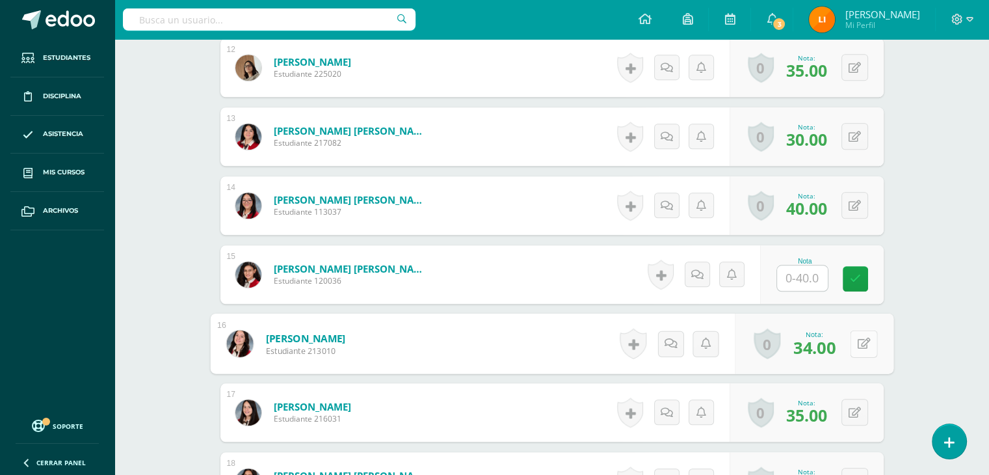
click at [855, 343] on button at bounding box center [863, 343] width 27 height 27
type input "39"
click at [809, 276] on input "text" at bounding box center [802, 277] width 51 height 25
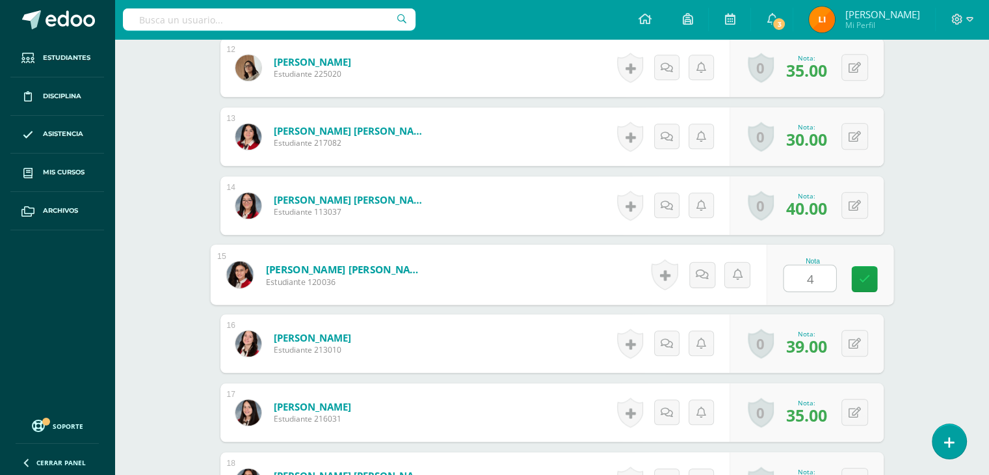
type input "40"
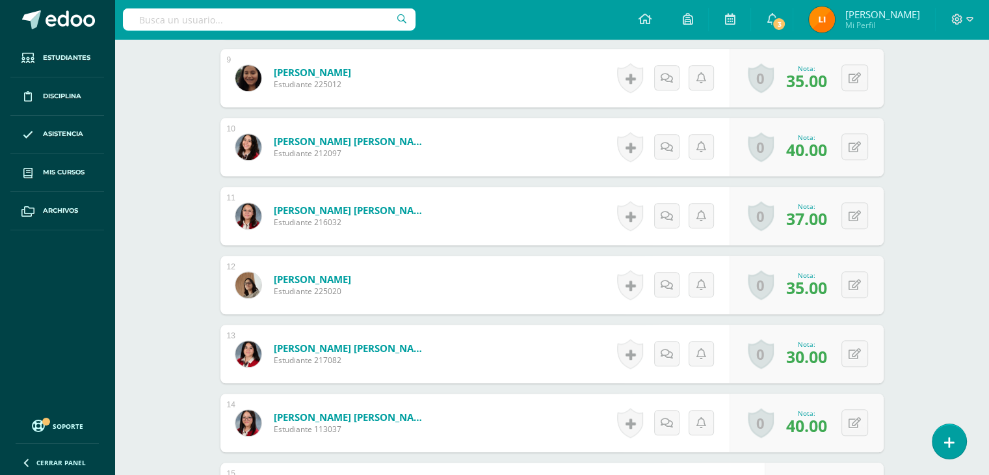
scroll to position [977, 0]
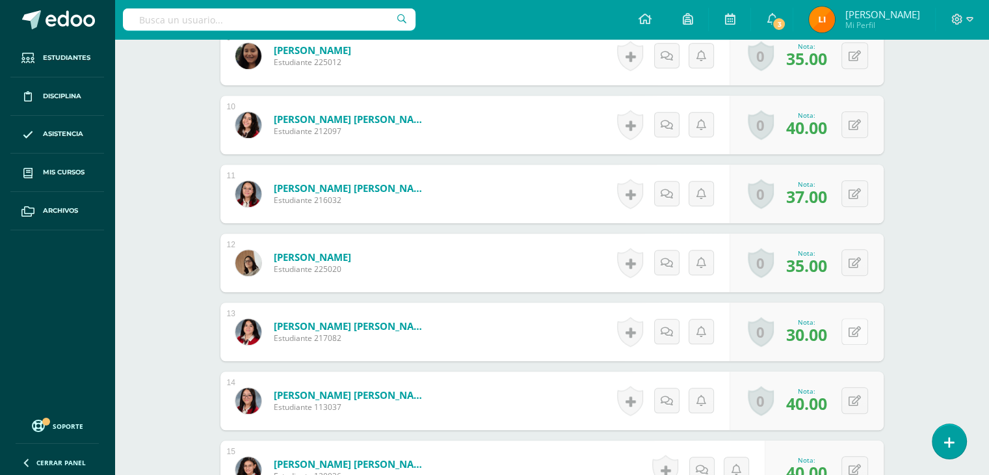
click at [854, 334] on button at bounding box center [855, 331] width 27 height 27
click at [854, 334] on link at bounding box center [865, 332] width 26 height 26
click at [865, 331] on icon at bounding box center [863, 331] width 13 height 11
type input "35"
click at [848, 267] on div "0 Logros Logros obtenidos Aún no hay logros agregados Nota: 35.00" at bounding box center [807, 263] width 154 height 59
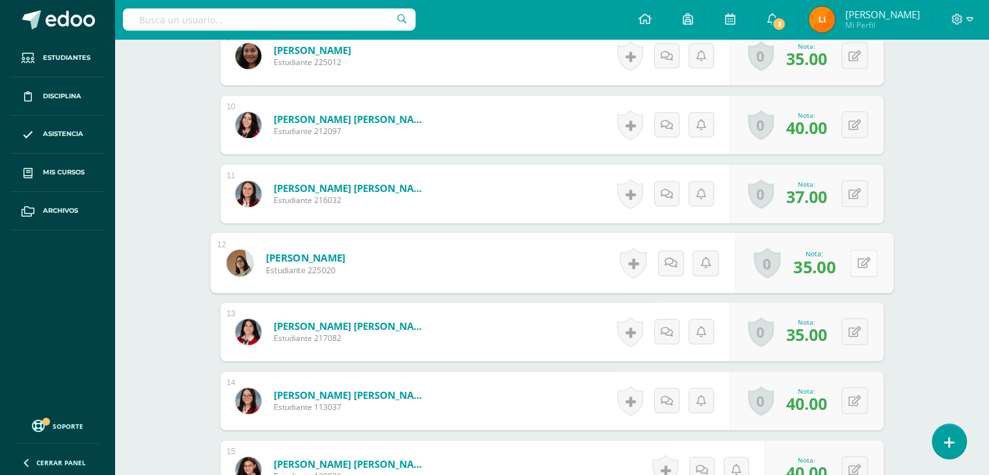
click at [858, 264] on icon at bounding box center [863, 262] width 13 height 11
click at [858, 263] on icon at bounding box center [855, 263] width 7 height 11
click at [858, 263] on icon at bounding box center [863, 262] width 13 height 11
type input "37"
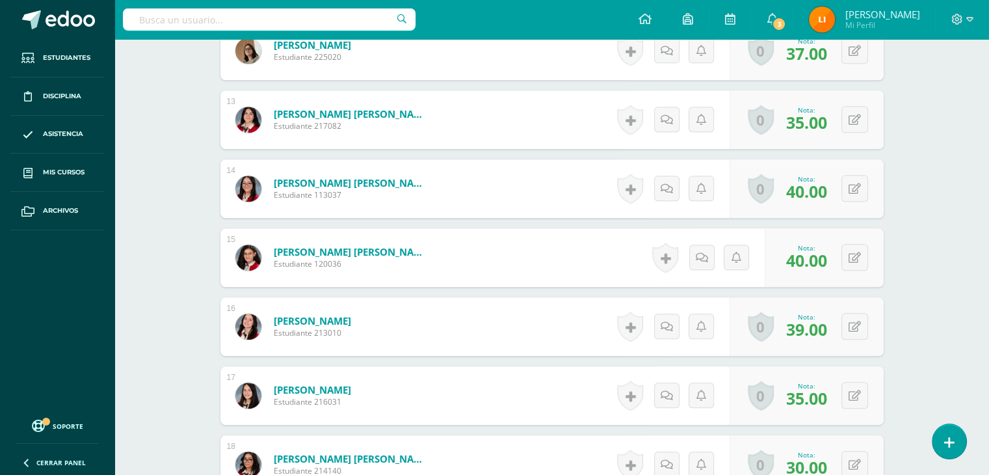
scroll to position [1237, 0]
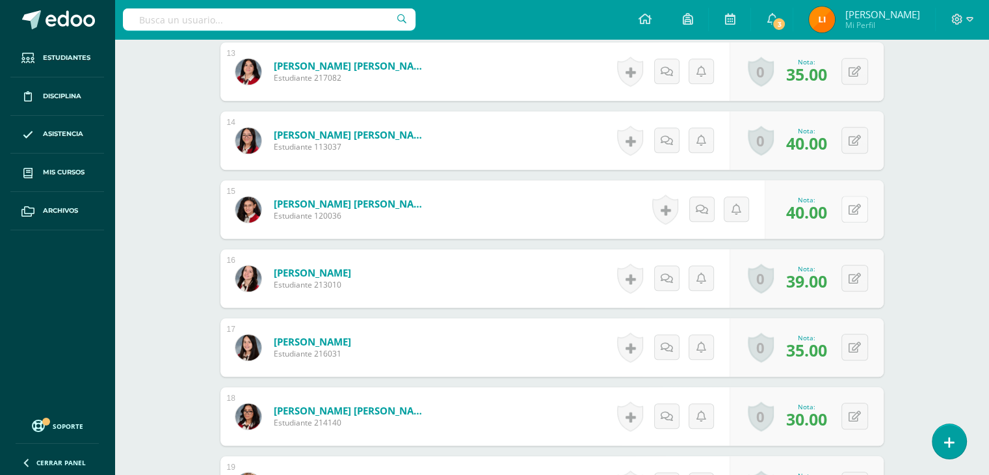
click at [859, 211] on icon at bounding box center [855, 209] width 12 height 11
type input "30"
click at [849, 274] on div "0 Logros Logros obtenidos Aún no hay logros agregados Nota: 39.00" at bounding box center [807, 278] width 154 height 59
click at [850, 274] on button at bounding box center [863, 278] width 27 height 27
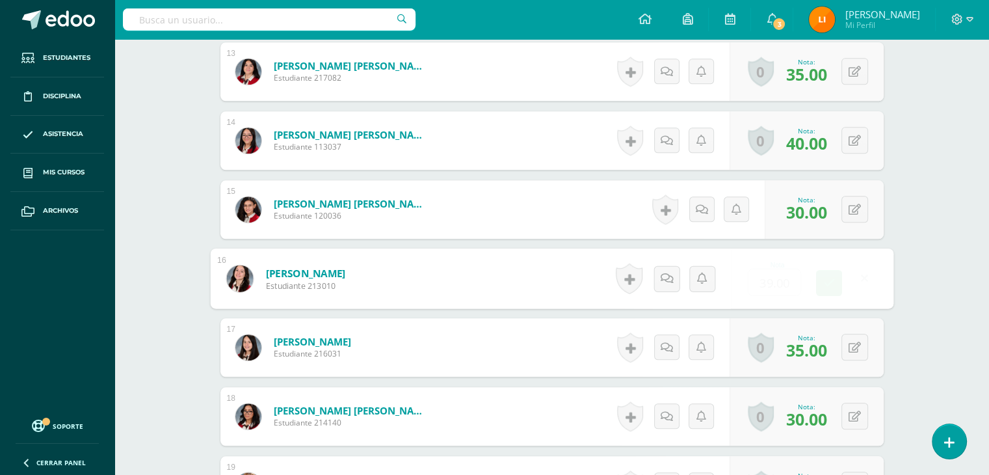
click at [852, 274] on link at bounding box center [865, 278] width 26 height 26
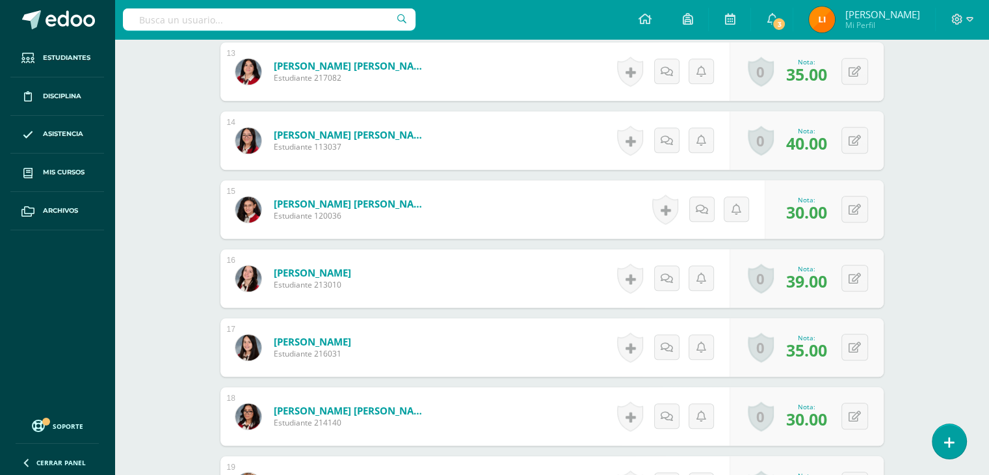
click at [850, 273] on div "0 Logros Logros obtenidos Aún no hay logros agregados Nota: 39.00" at bounding box center [807, 278] width 154 height 59
click at [850, 273] on button at bounding box center [855, 278] width 27 height 27
type input "40"
click at [857, 273] on icon at bounding box center [855, 278] width 12 height 11
type input "39"
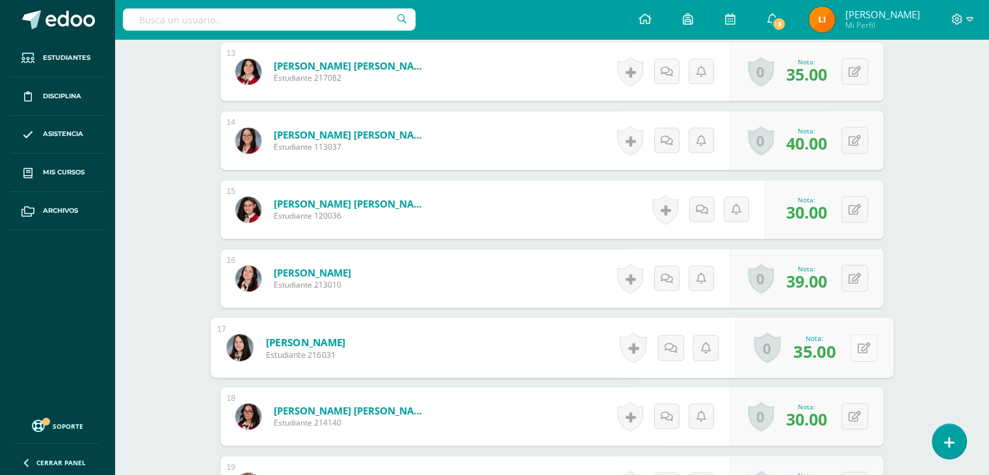
click at [853, 341] on button at bounding box center [863, 347] width 27 height 27
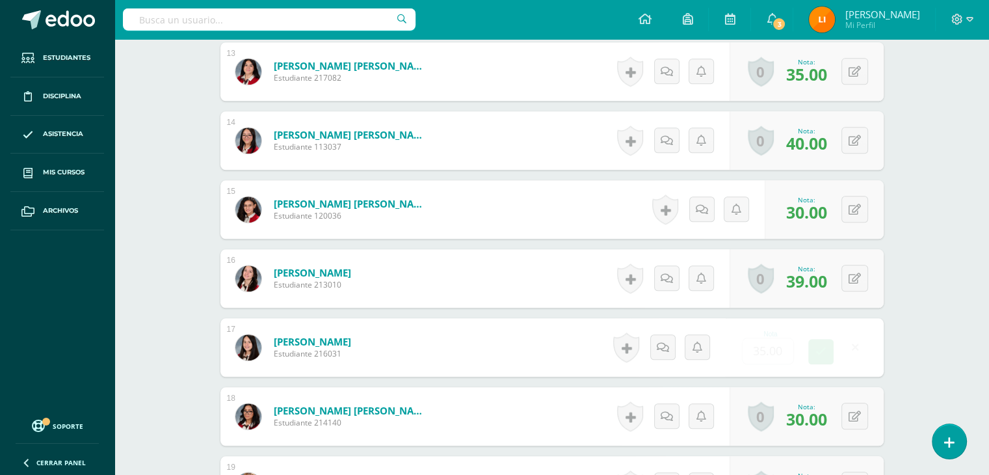
click at [853, 341] on form "Ramirez Díaz, Natalia Mercedes Estudiante 216031 Nota 35.00 0 Logros Logros obt…" at bounding box center [553, 347] width 664 height 59
type input "34"
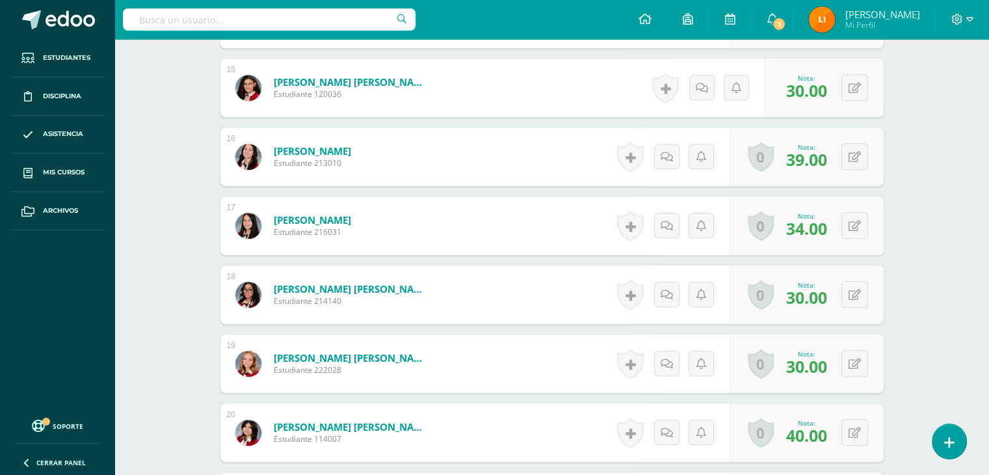
scroll to position [1367, 0]
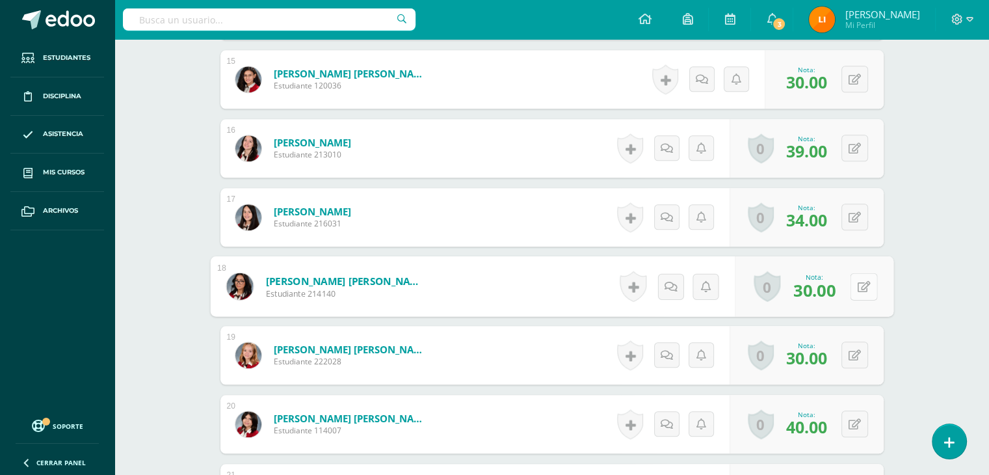
click at [851, 285] on button at bounding box center [863, 286] width 27 height 27
type input "35"
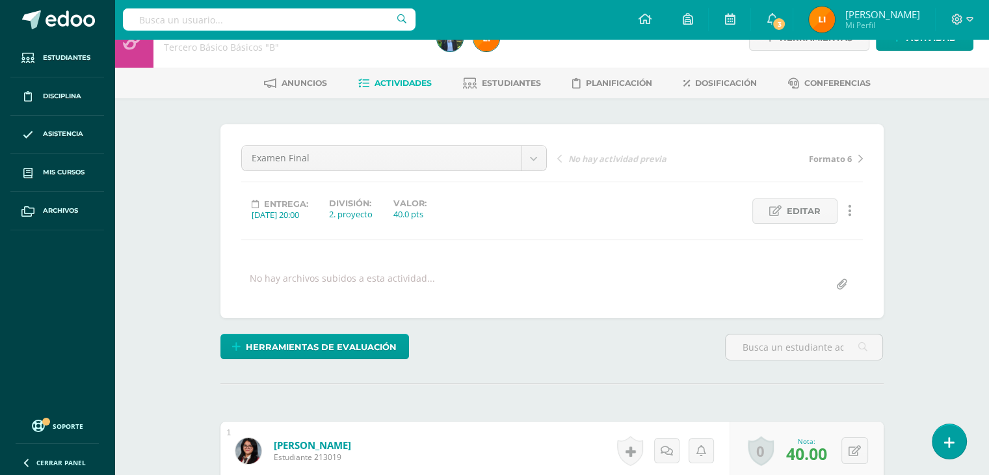
scroll to position [0, 0]
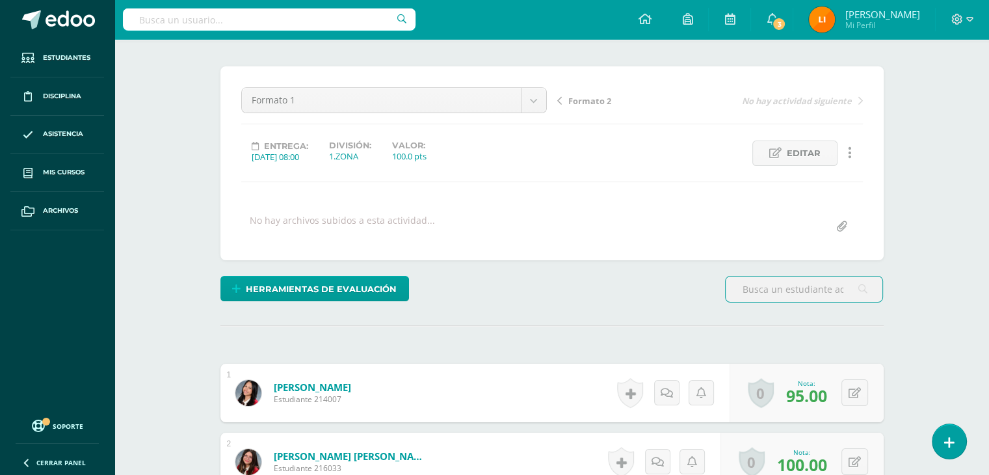
scroll to position [62, 0]
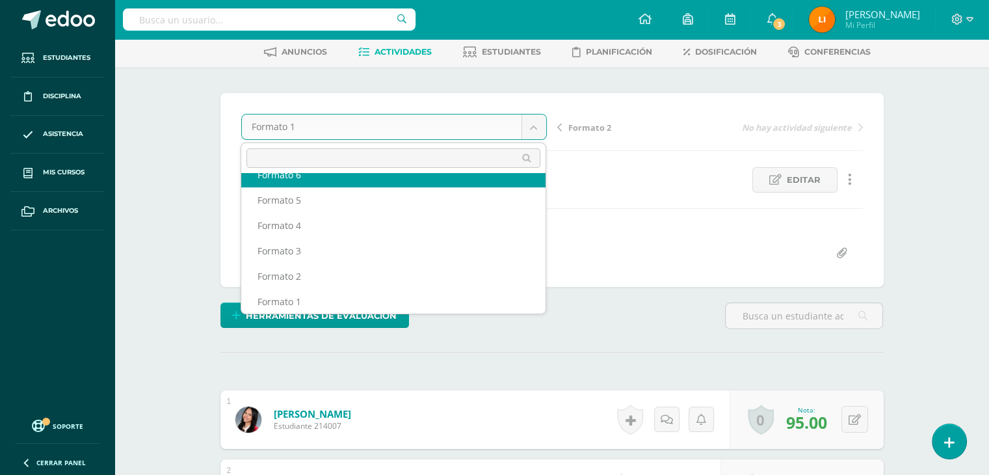
scroll to position [31, 0]
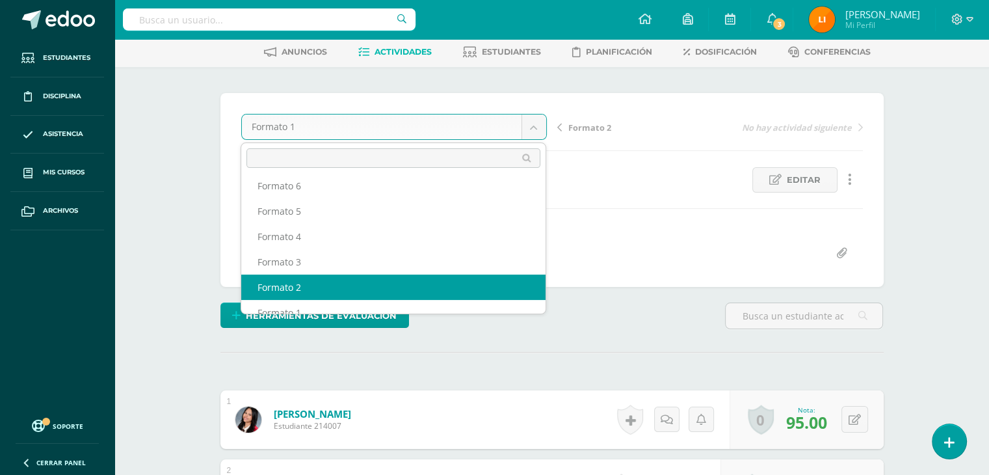
select select "/dashboard/teacher/grade-activity/211800/"
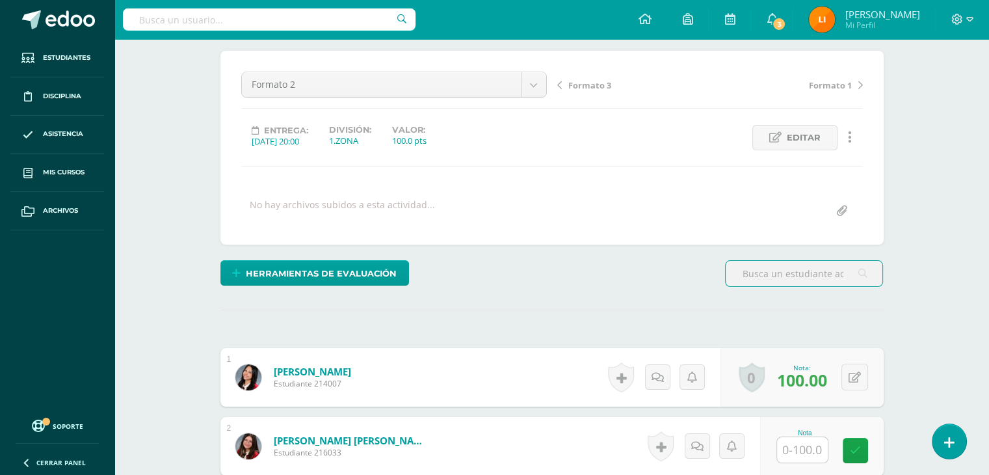
scroll to position [75, 0]
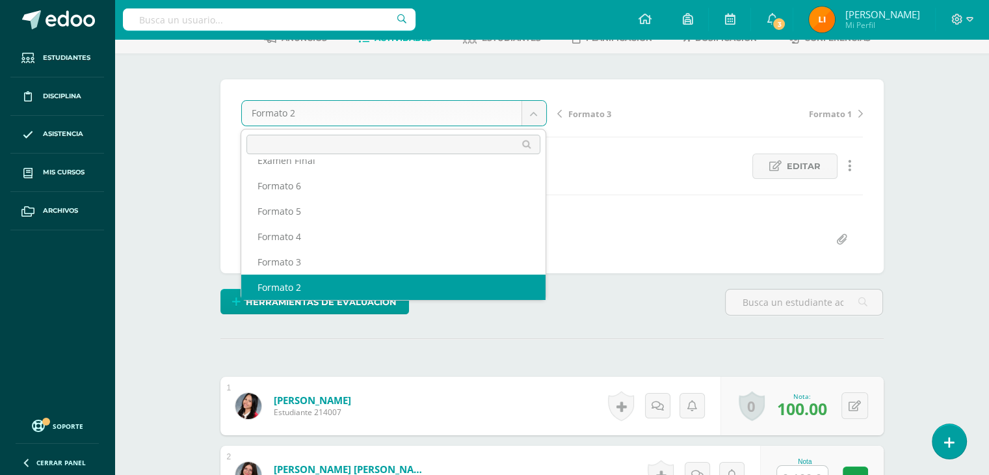
scroll to position [0, 0]
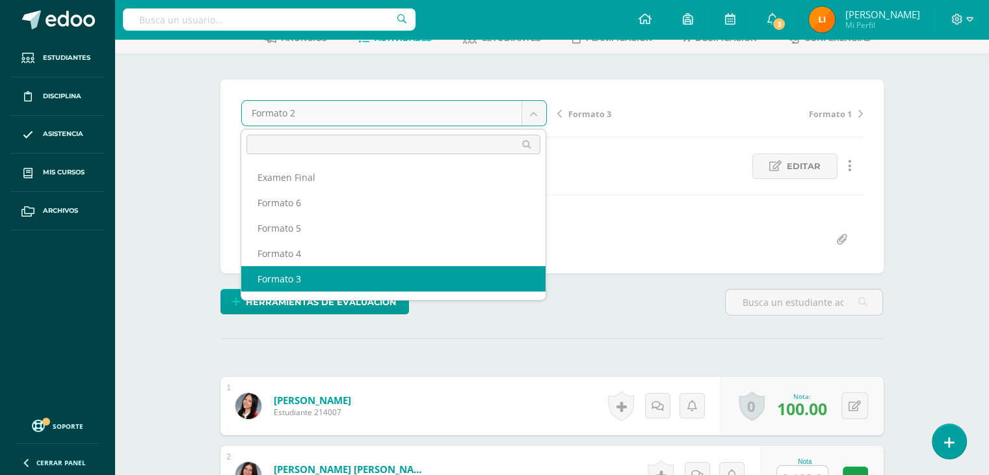
select select "/dashboard/teacher/grade-activity/211806/"
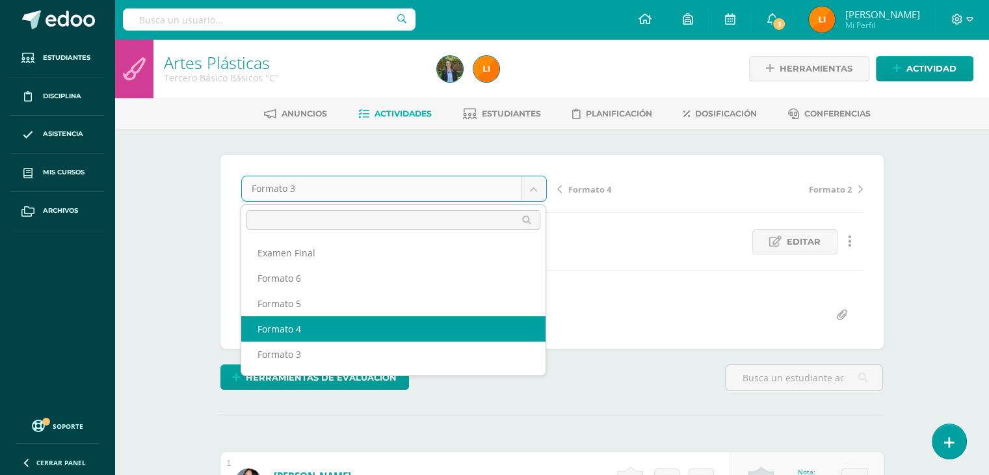
select select "/dashboard/teacher/grade-activity/211812/"
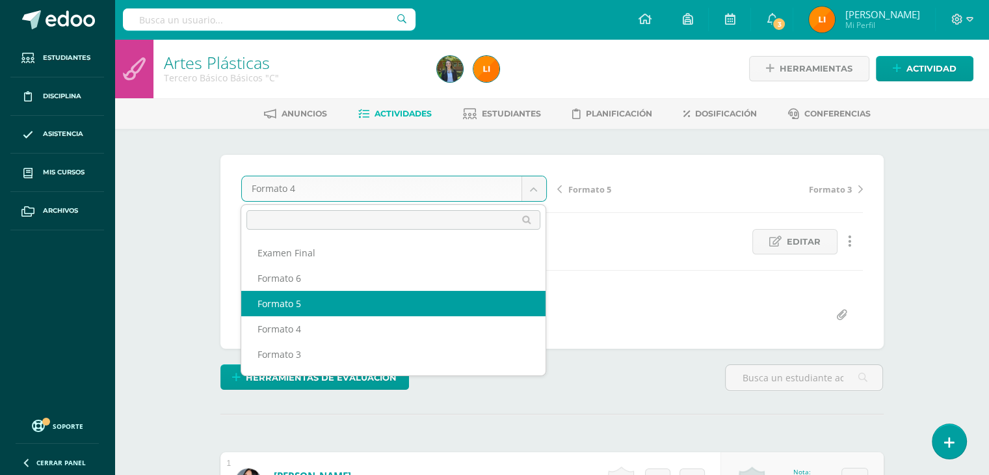
select select "/dashboard/teacher/grade-activity/211818/"
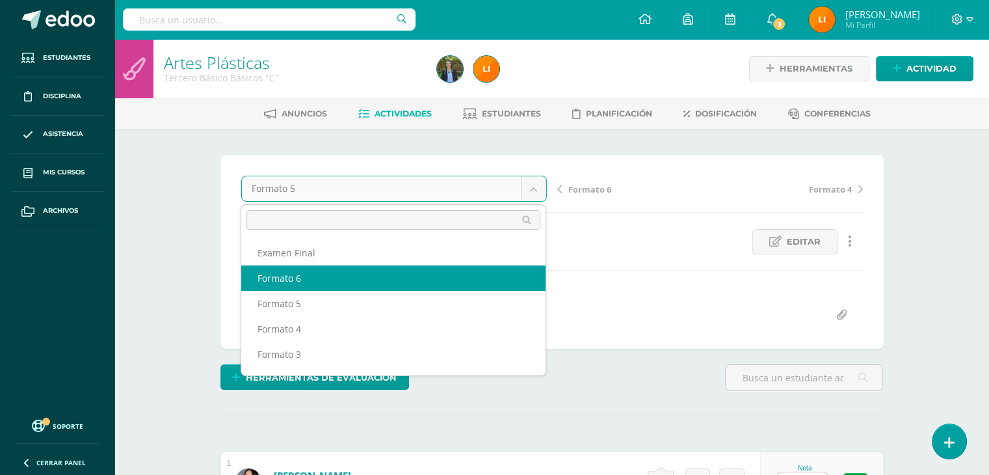
select select "/dashboard/teacher/grade-activity/211825/"
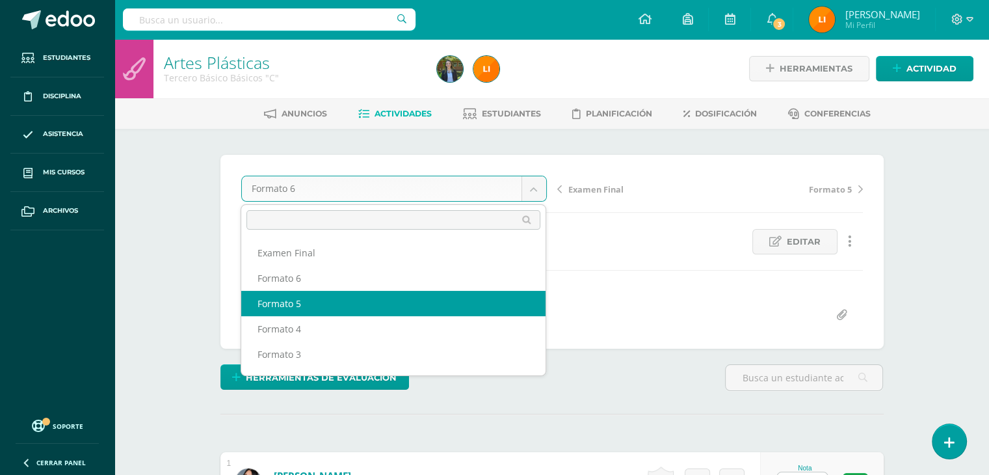
select select "/dashboard/teacher/grade-activity/211818/"
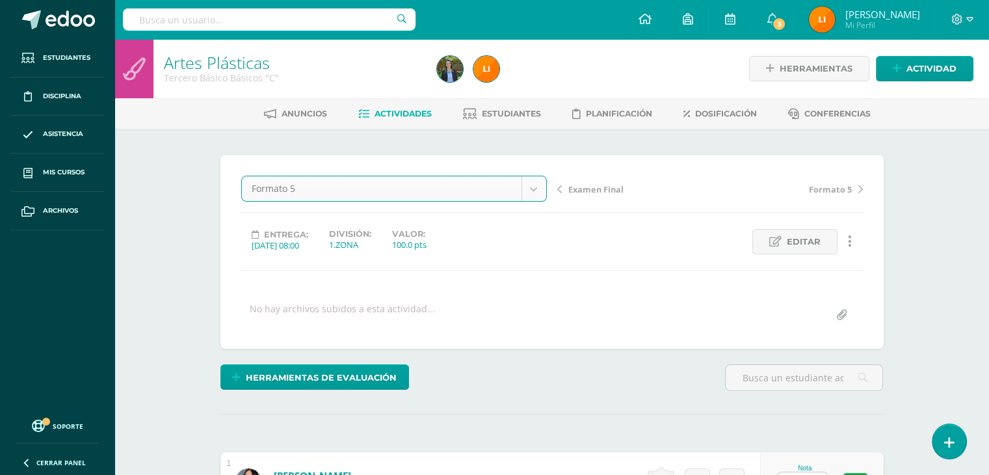
scroll to position [1, 0]
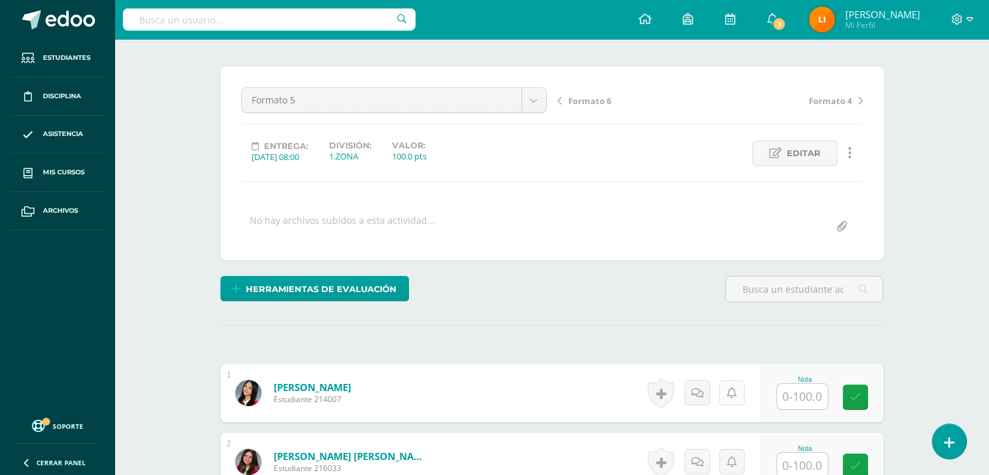
scroll to position [66, 0]
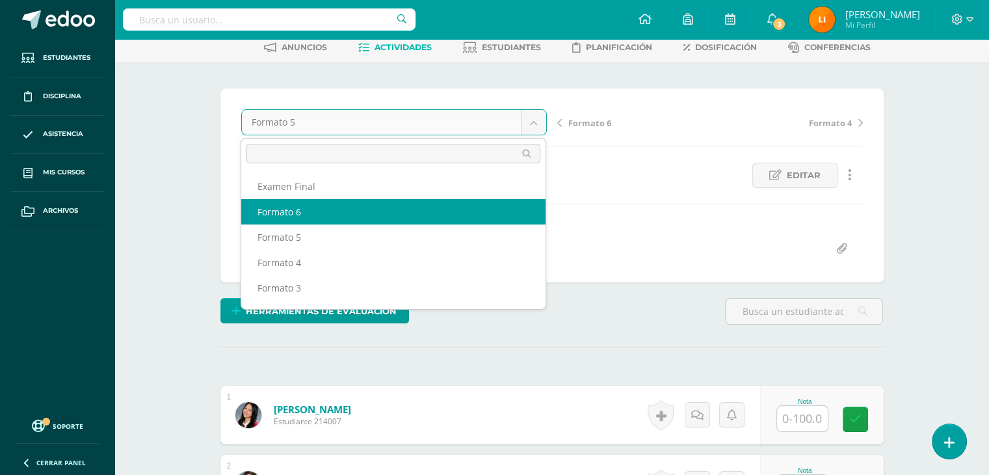
select select "/dashboard/teacher/grade-activity/211825/"
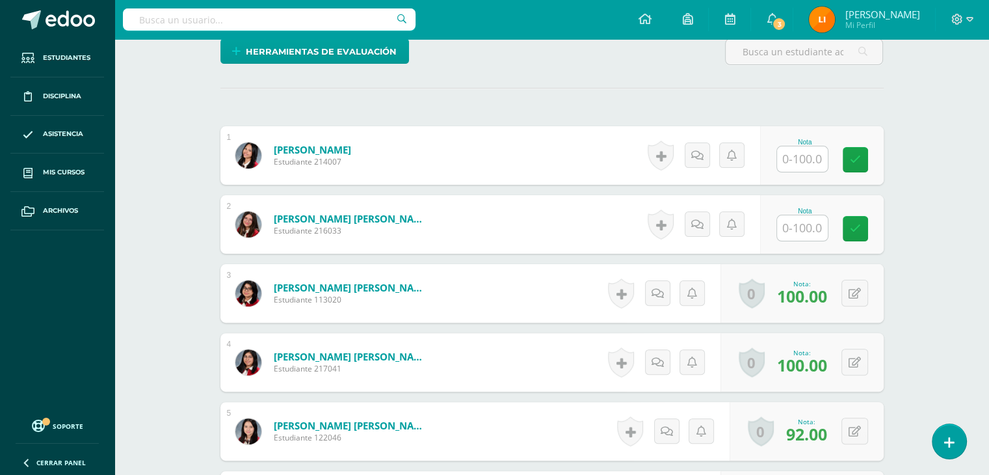
scroll to position [327, 0]
click at [846, 296] on div "0 Logros Logros obtenidos Aún no hay logros agregados Nota: 100.00" at bounding box center [802, 292] width 163 height 59
click at [861, 297] on button at bounding box center [863, 292] width 27 height 27
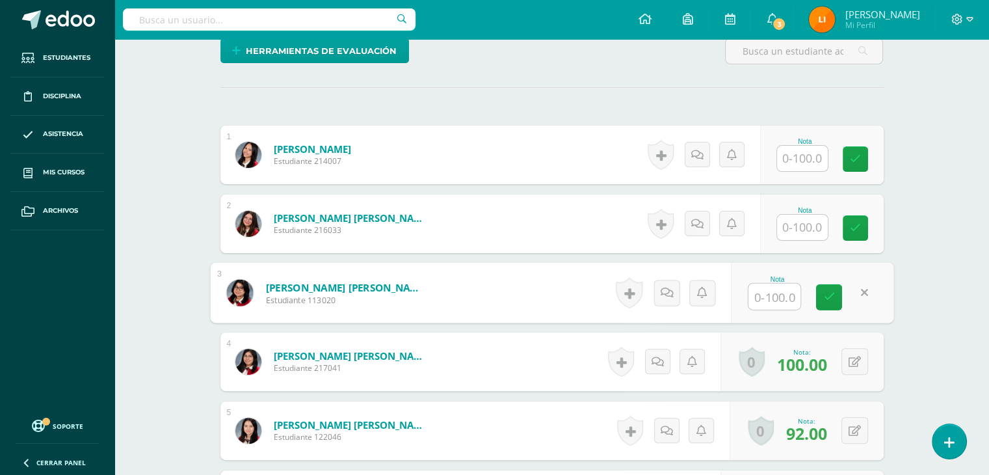
click at [820, 291] on icon at bounding box center [821, 296] width 11 height 11
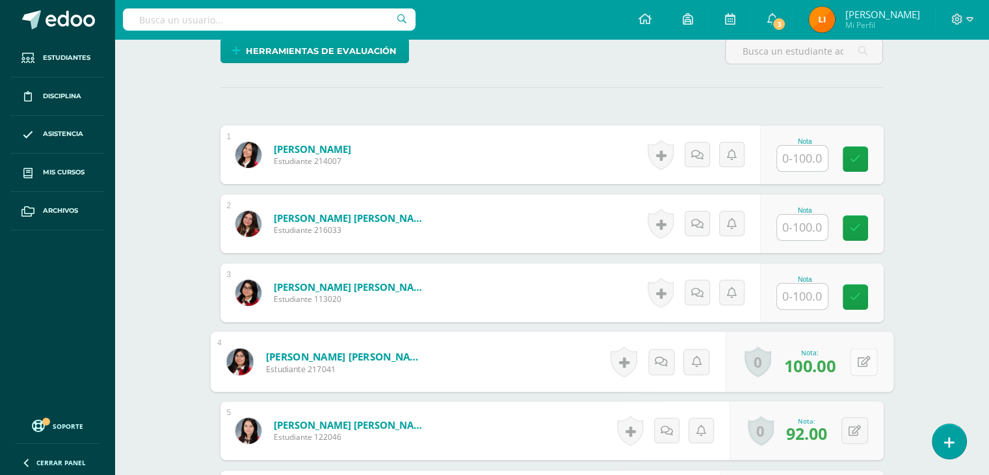
click at [859, 358] on icon at bounding box center [863, 361] width 13 height 11
type input "95"
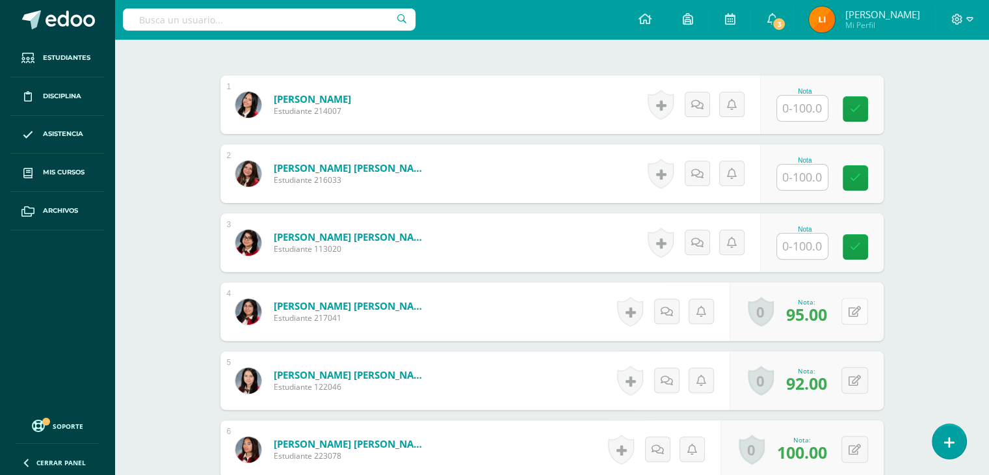
scroll to position [522, 0]
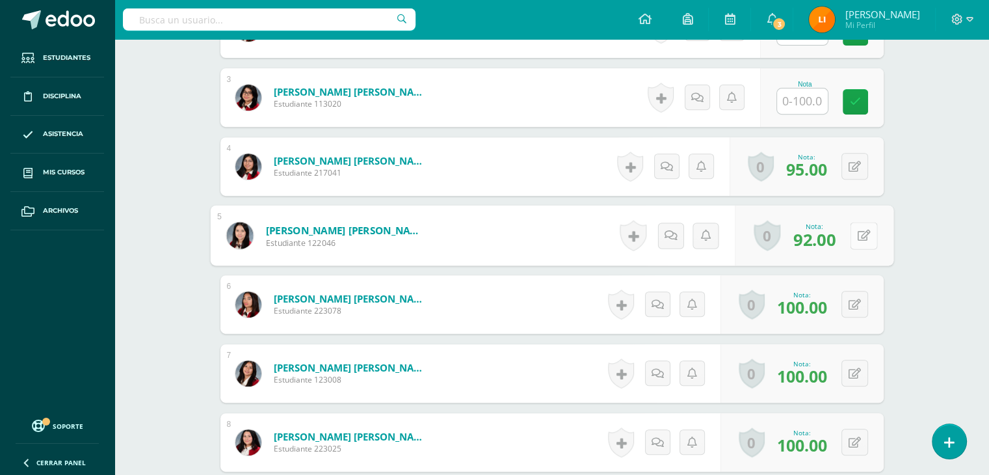
click at [856, 230] on button at bounding box center [863, 235] width 27 height 27
click at [856, 230] on form "Barillas Orellana, Maria Jose Estudiante 122046 Nota 92.00 0 Logros Logros obte…" at bounding box center [552, 236] width 684 height 60
type input "99"
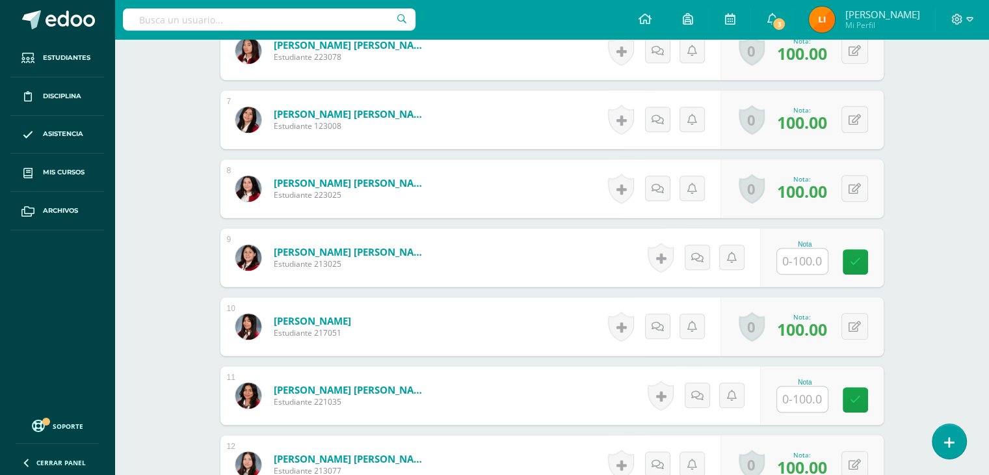
scroll to position [782, 0]
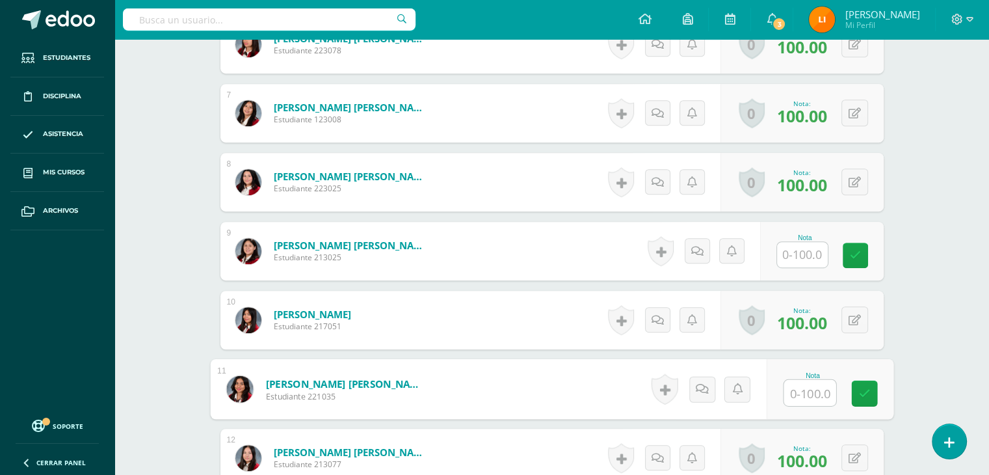
click at [805, 384] on input "text" at bounding box center [810, 393] width 52 height 26
type input "100"
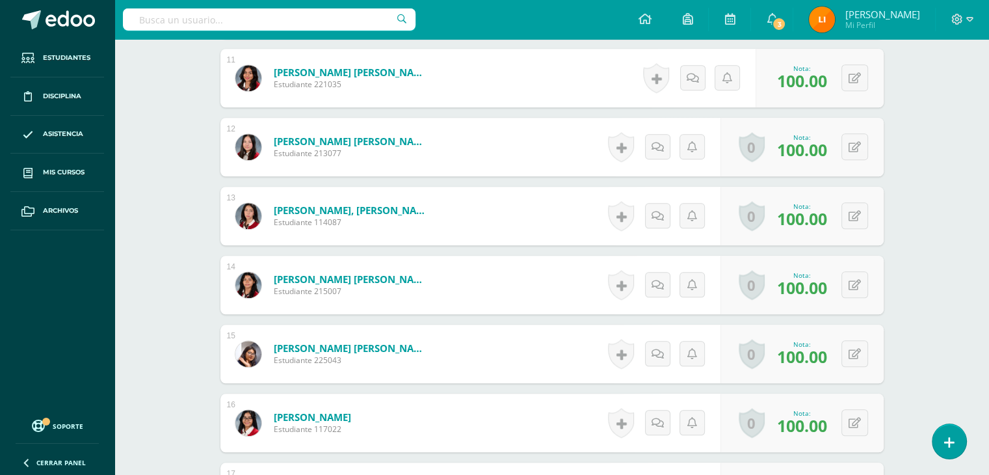
scroll to position [1172, 0]
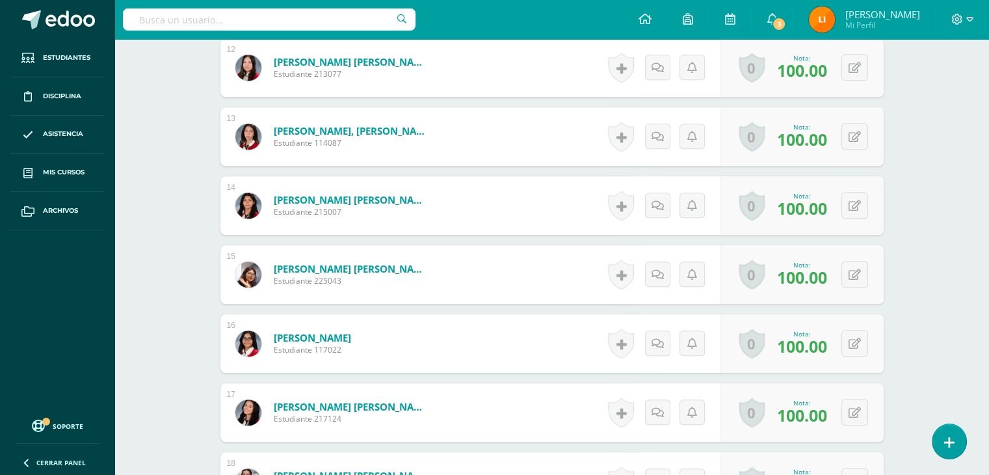
click at [822, 80] on div "0 Logros Logros obtenidos Aún no hay logros agregados Nota: 100.00" at bounding box center [802, 67] width 163 height 59
click at [856, 66] on button at bounding box center [863, 67] width 27 height 27
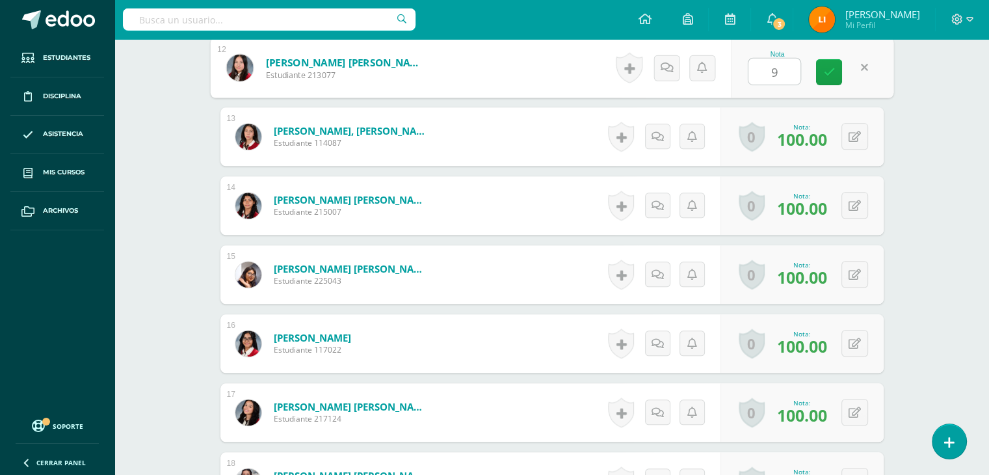
type input "95"
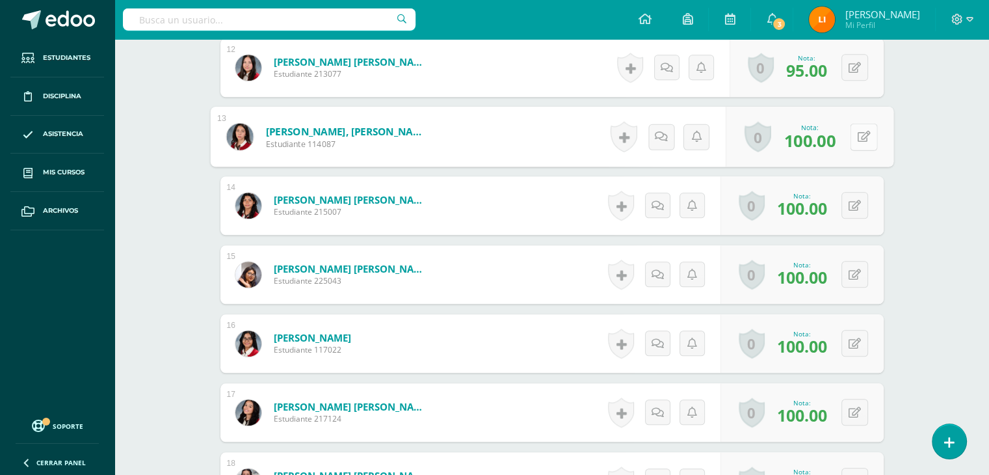
click at [856, 135] on button at bounding box center [863, 136] width 27 height 27
type input "89"
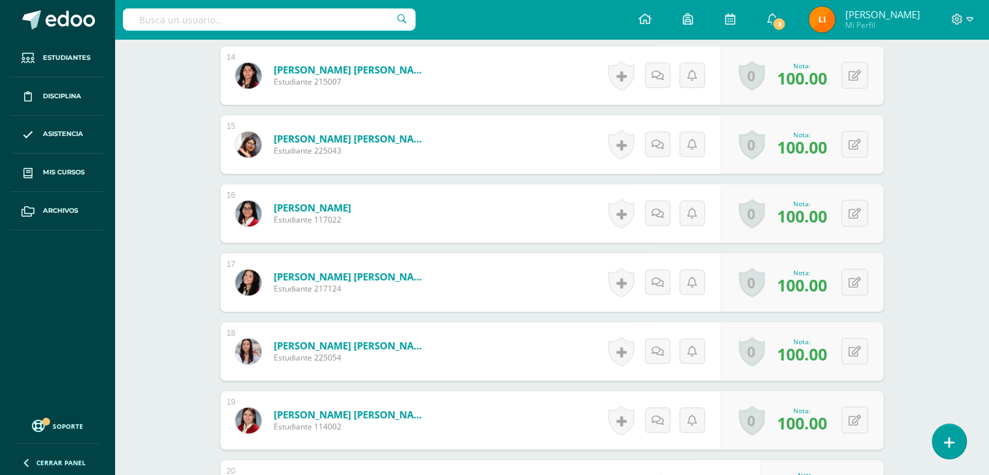
scroll to position [1367, 0]
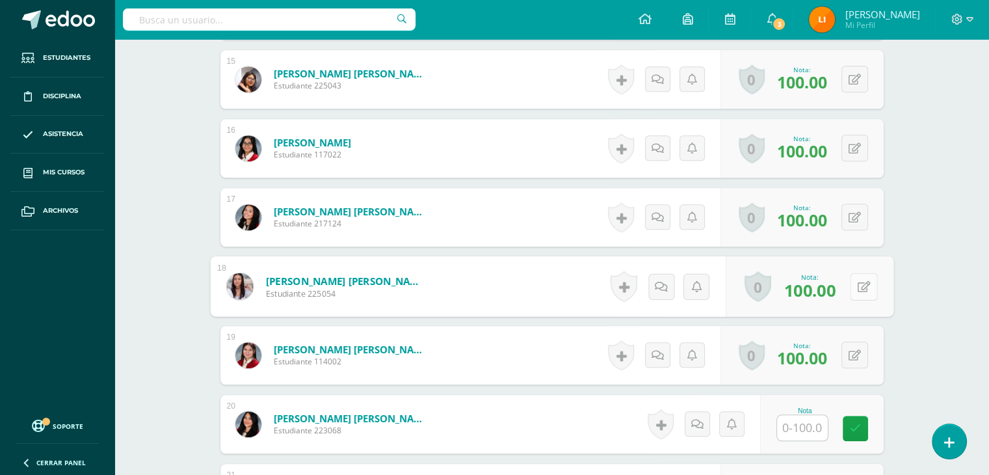
click at [857, 283] on icon at bounding box center [863, 285] width 13 height 11
type input "92"
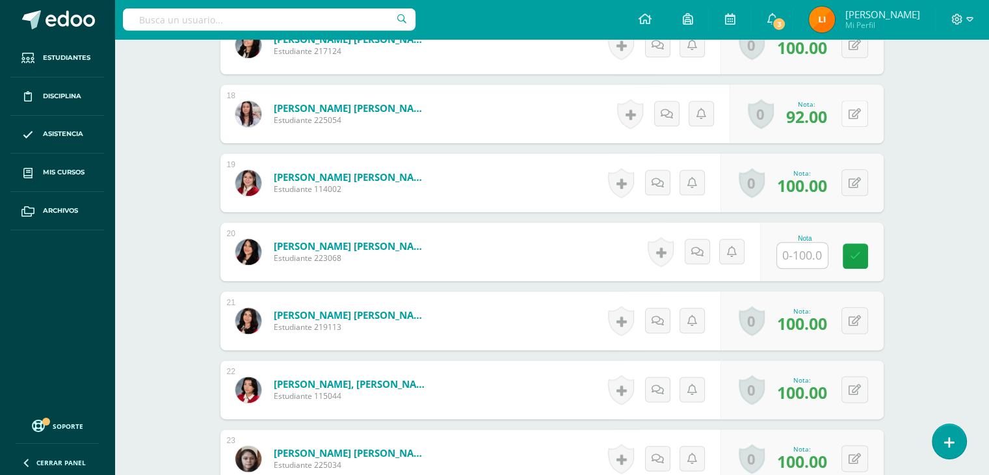
scroll to position [1563, 0]
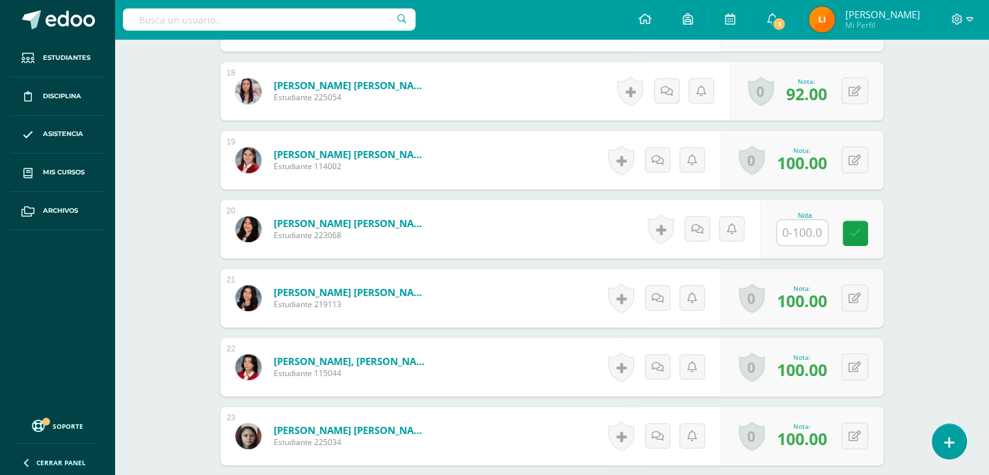
click at [808, 250] on div "Nota" at bounding box center [822, 229] width 124 height 59
click at [807, 239] on input "text" at bounding box center [810, 233] width 52 height 26
type input "100"
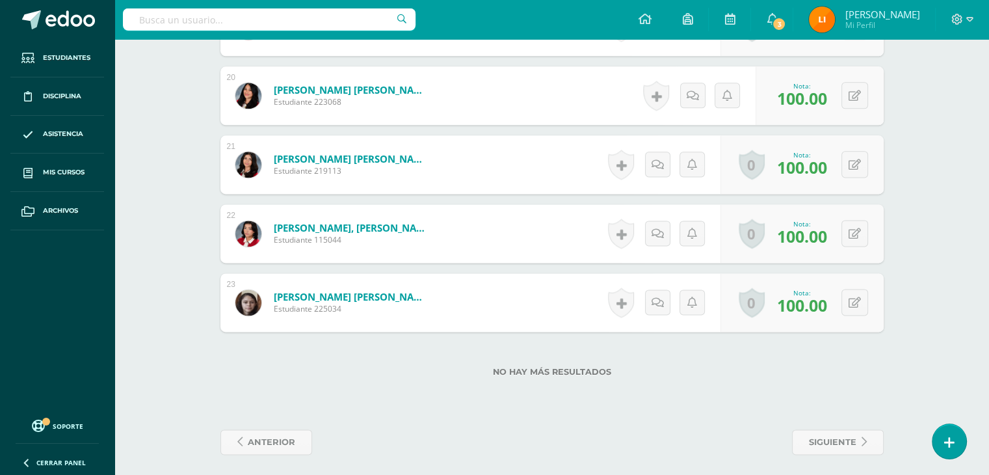
scroll to position [1702, 0]
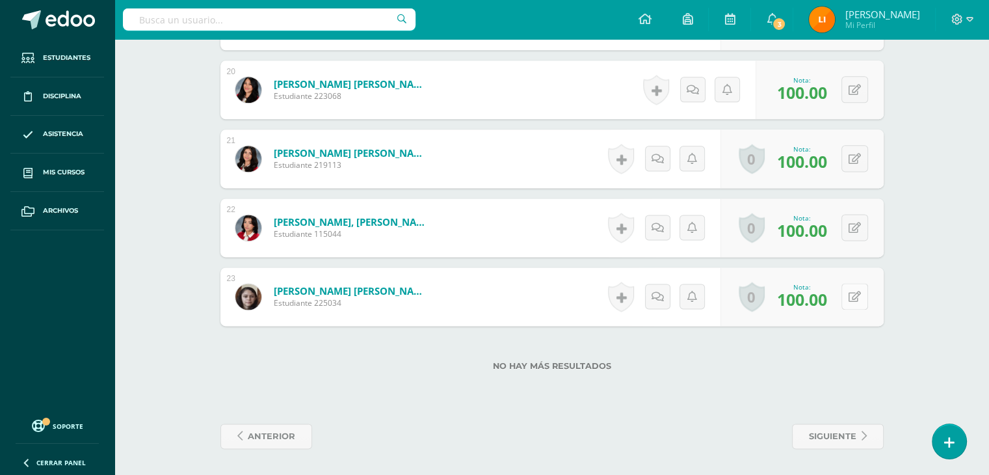
click at [861, 289] on button at bounding box center [855, 296] width 27 height 27
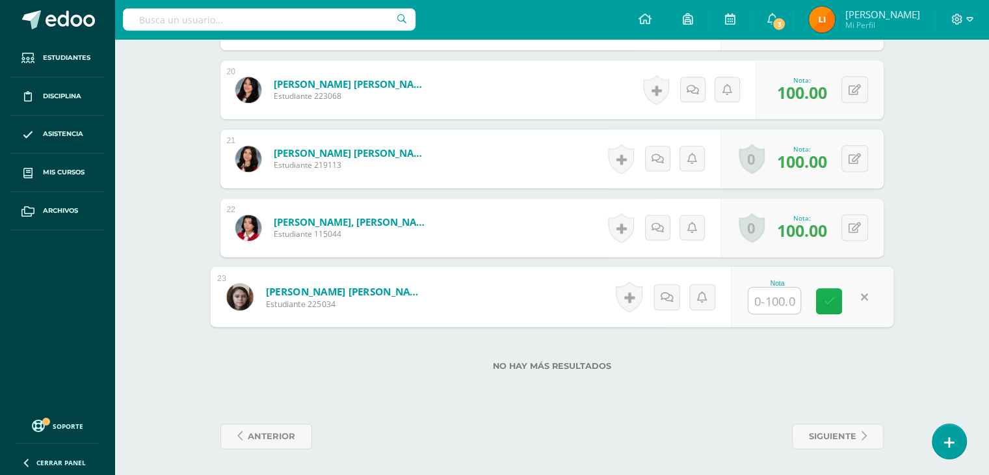
click at [832, 304] on icon at bounding box center [830, 300] width 12 height 11
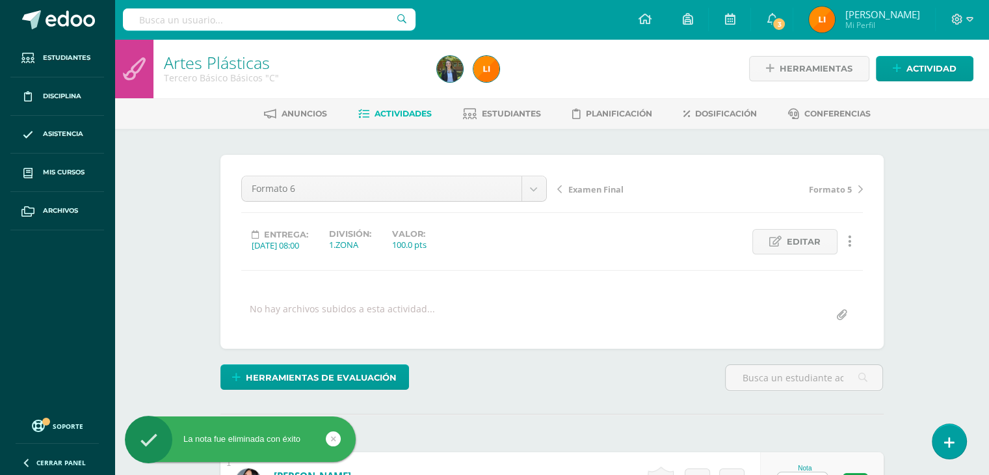
scroll to position [0, 0]
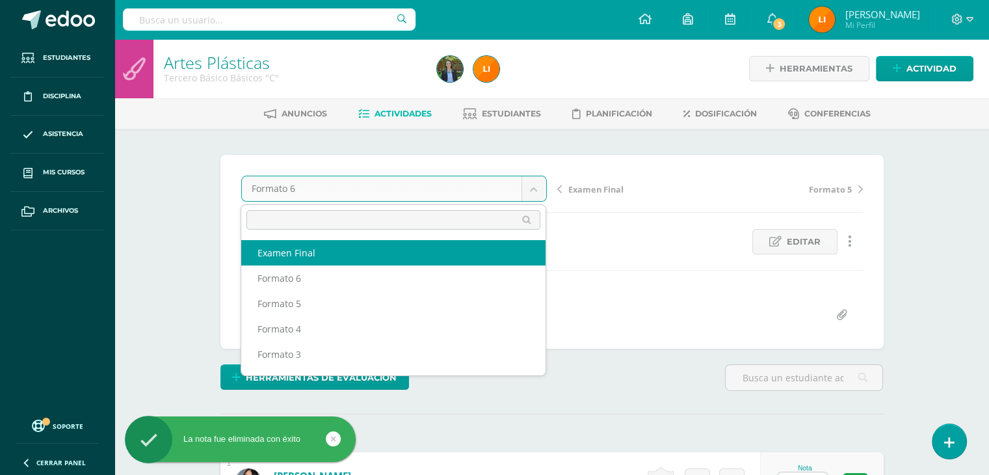
select select "/dashboard/teacher/grade-activity/212066/"
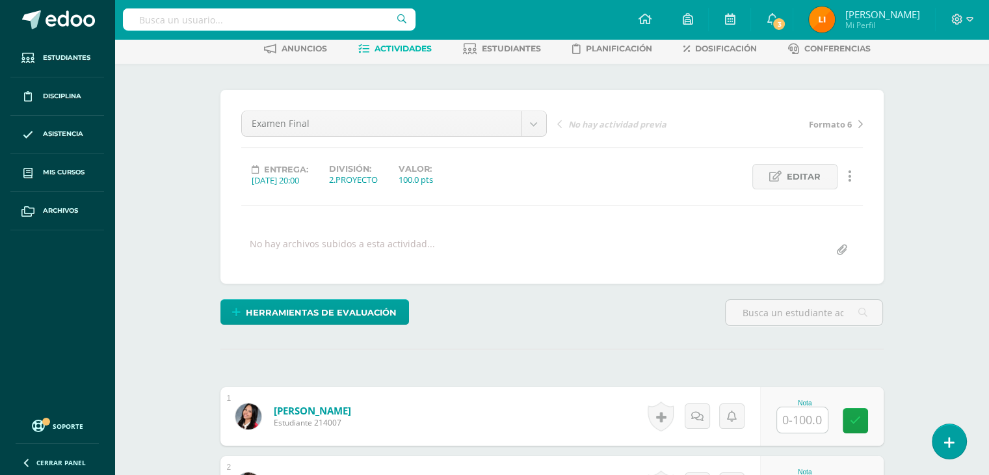
scroll to position [66, 0]
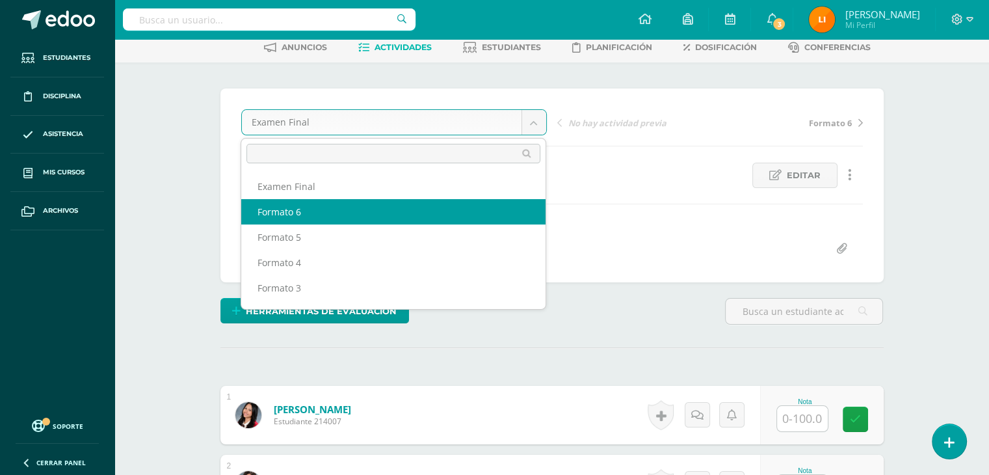
select select "/dashboard/teacher/grade-activity/211825/"
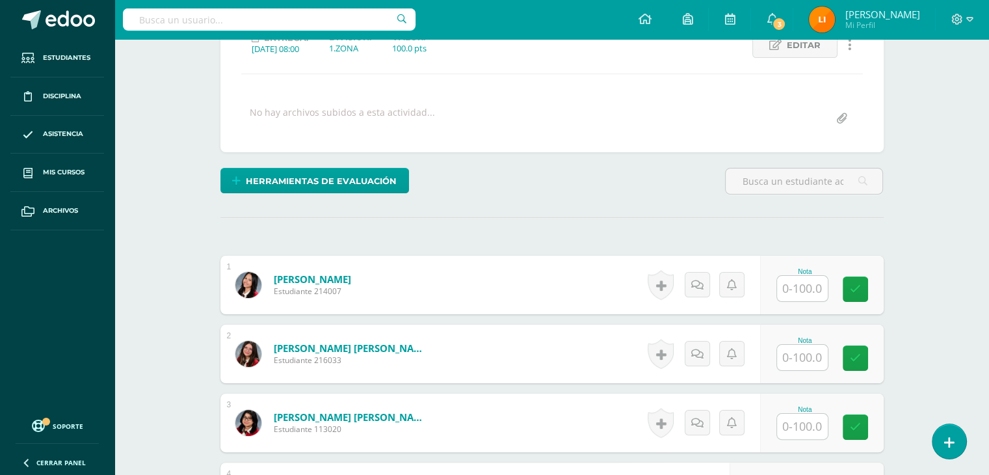
scroll to position [262, 0]
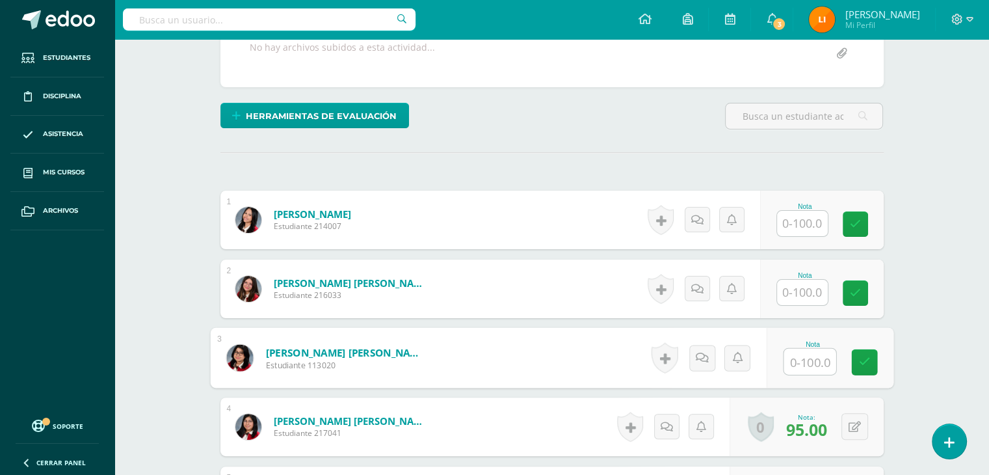
click at [791, 368] on input "text" at bounding box center [810, 362] width 52 height 26
type input "100"
